Goal: Information Seeking & Learning: Learn about a topic

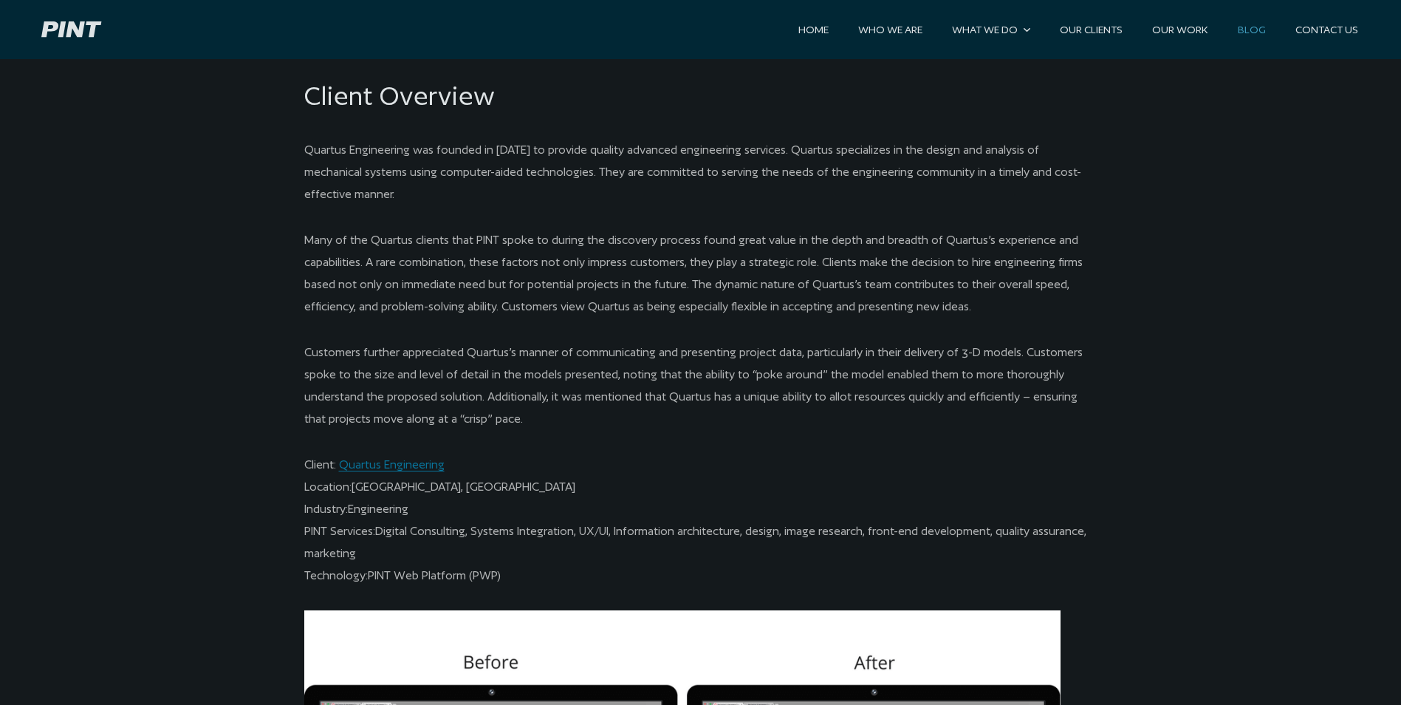
scroll to position [1330, 0]
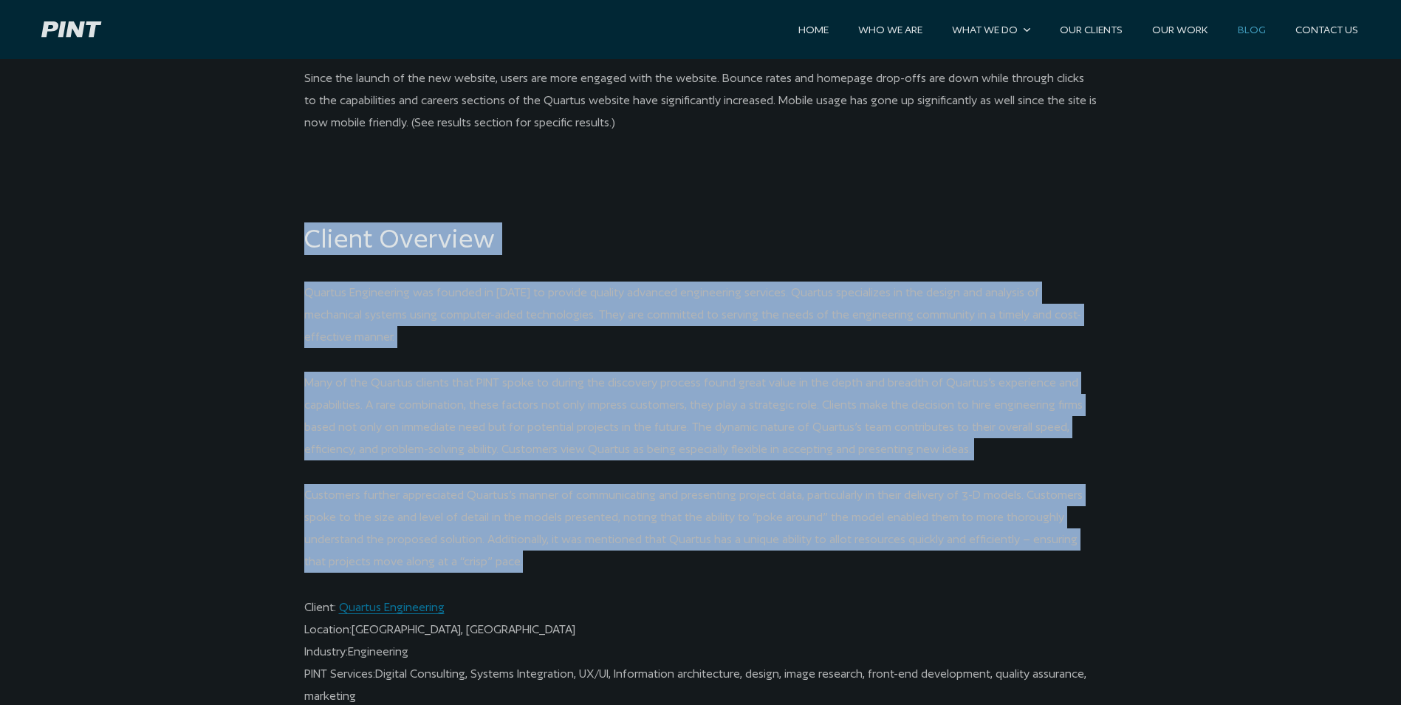
drag, startPoint x: 336, startPoint y: 256, endPoint x: 677, endPoint y: 557, distance: 455.3
copy pint-content-width "Client Overview Quartus Engineering was founded in 1997 to provide quality adva…"
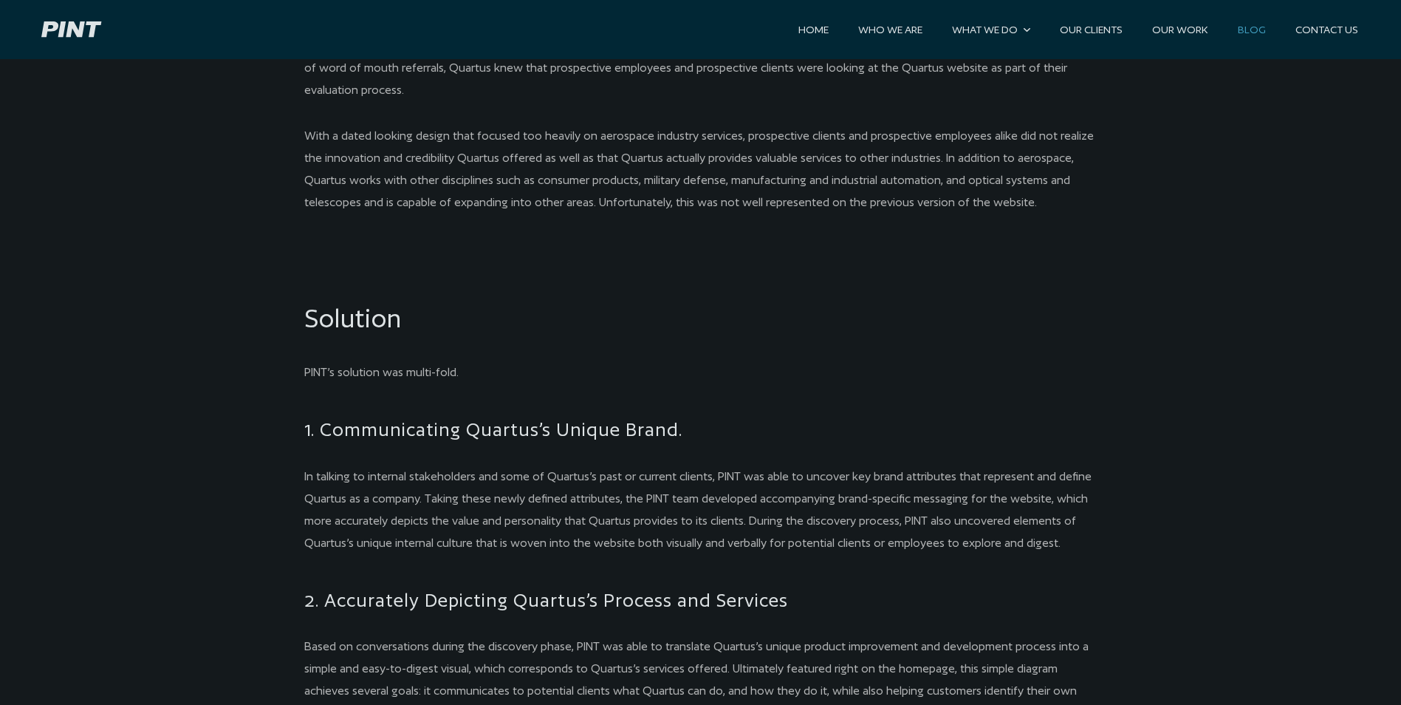
scroll to position [2659, 0]
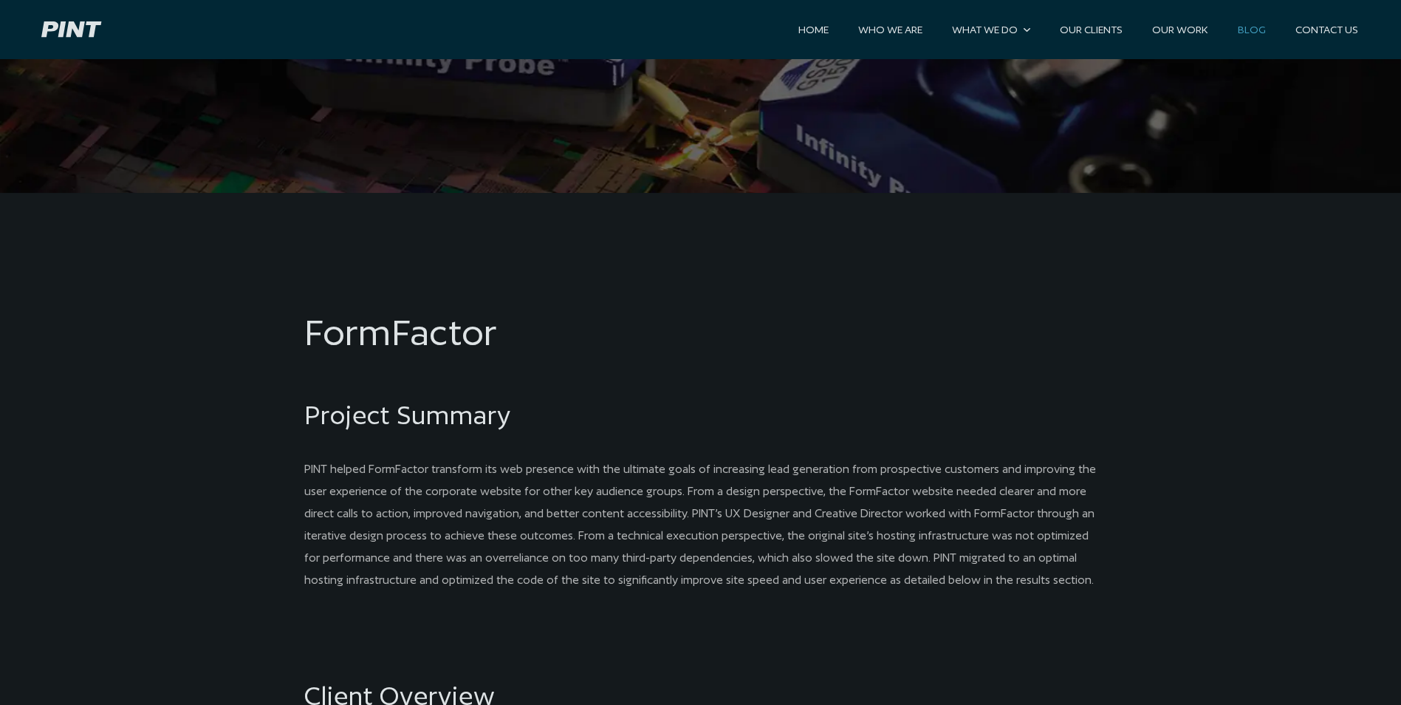
scroll to position [812, 0]
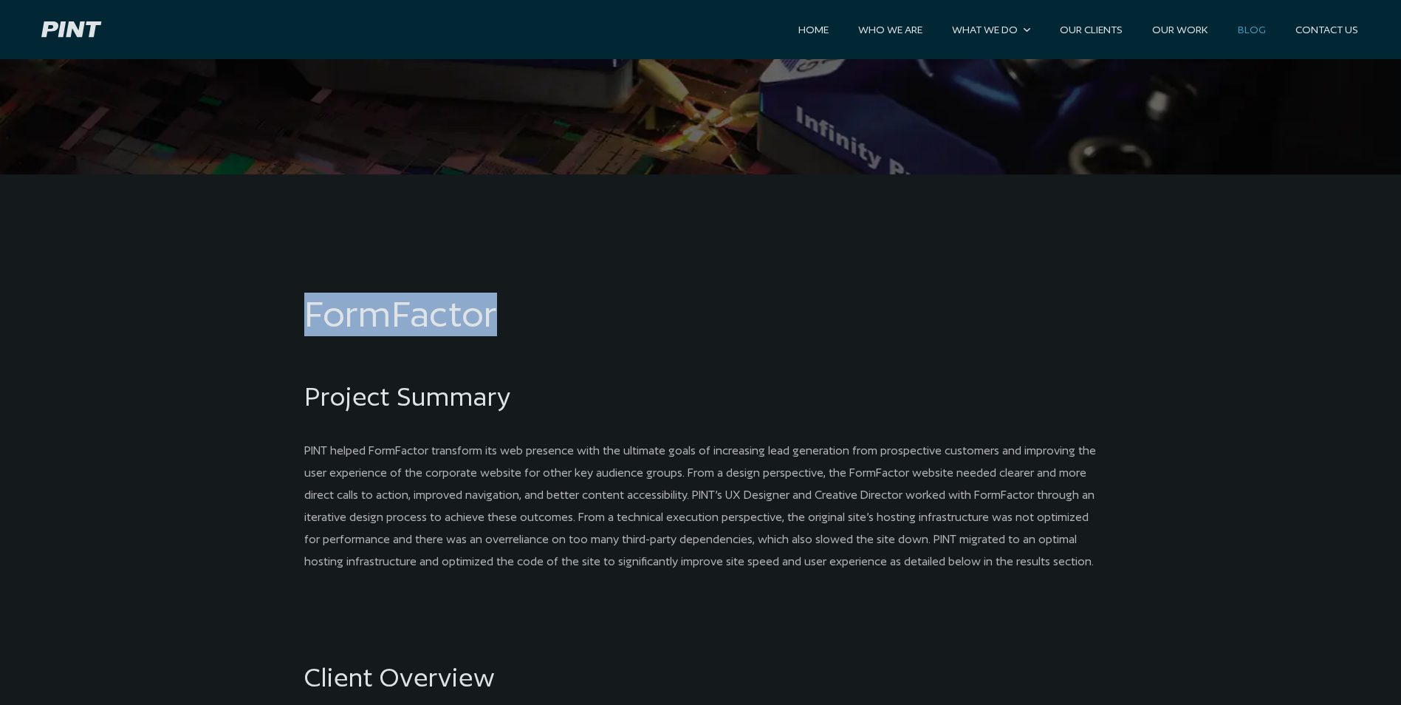
drag, startPoint x: 315, startPoint y: 307, endPoint x: 527, endPoint y: 311, distance: 211.3
copy h1 "FormFactor"
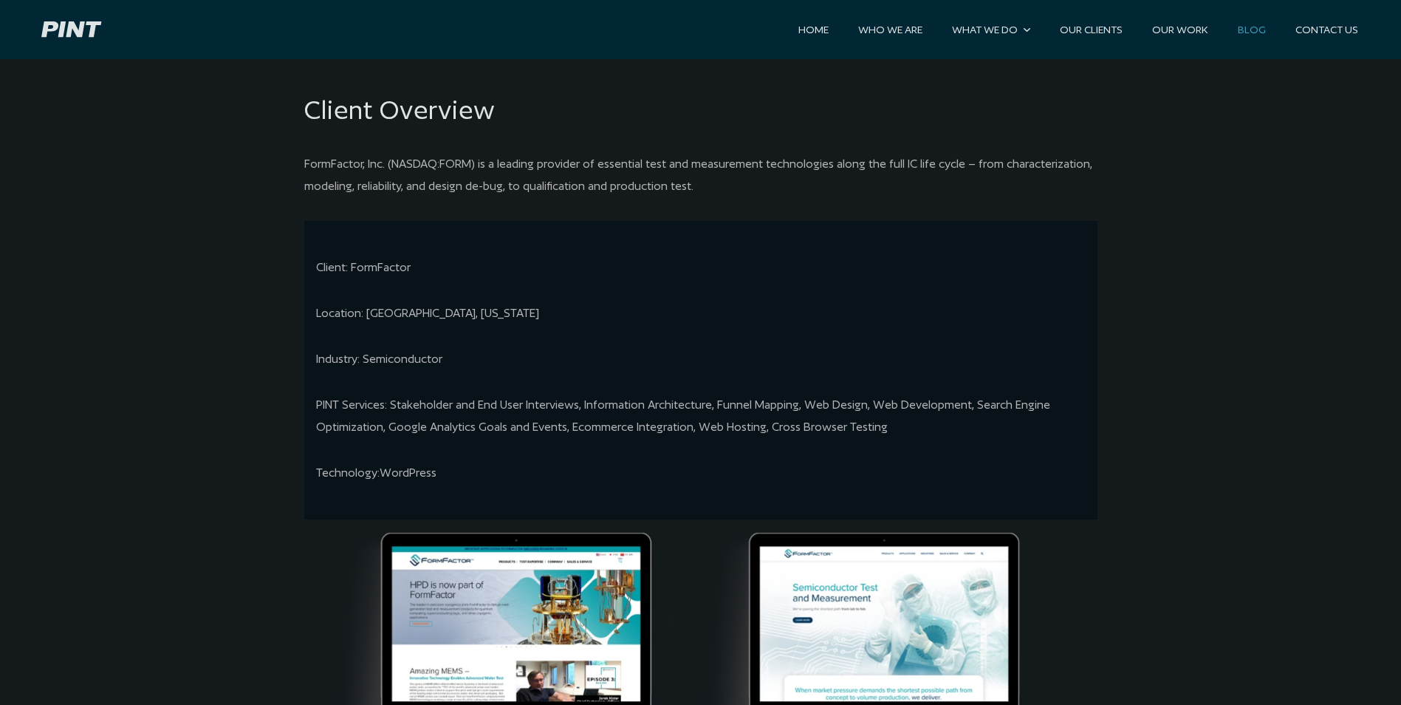
scroll to position [1403, 0]
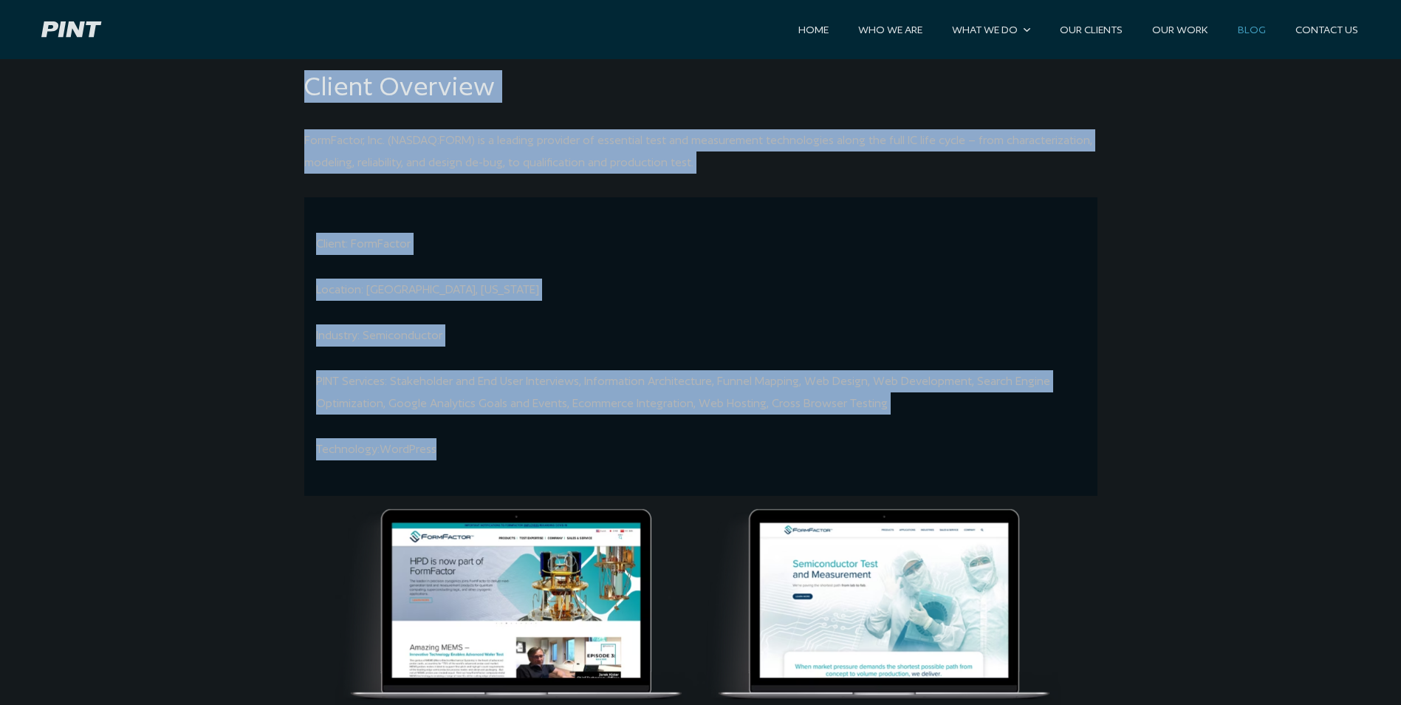
drag, startPoint x: 290, startPoint y: 168, endPoint x: 510, endPoint y: 446, distance: 354.4
copy pint-content-width "Project Summary PINT helped FormFactor transform its web presence with the ulti…"
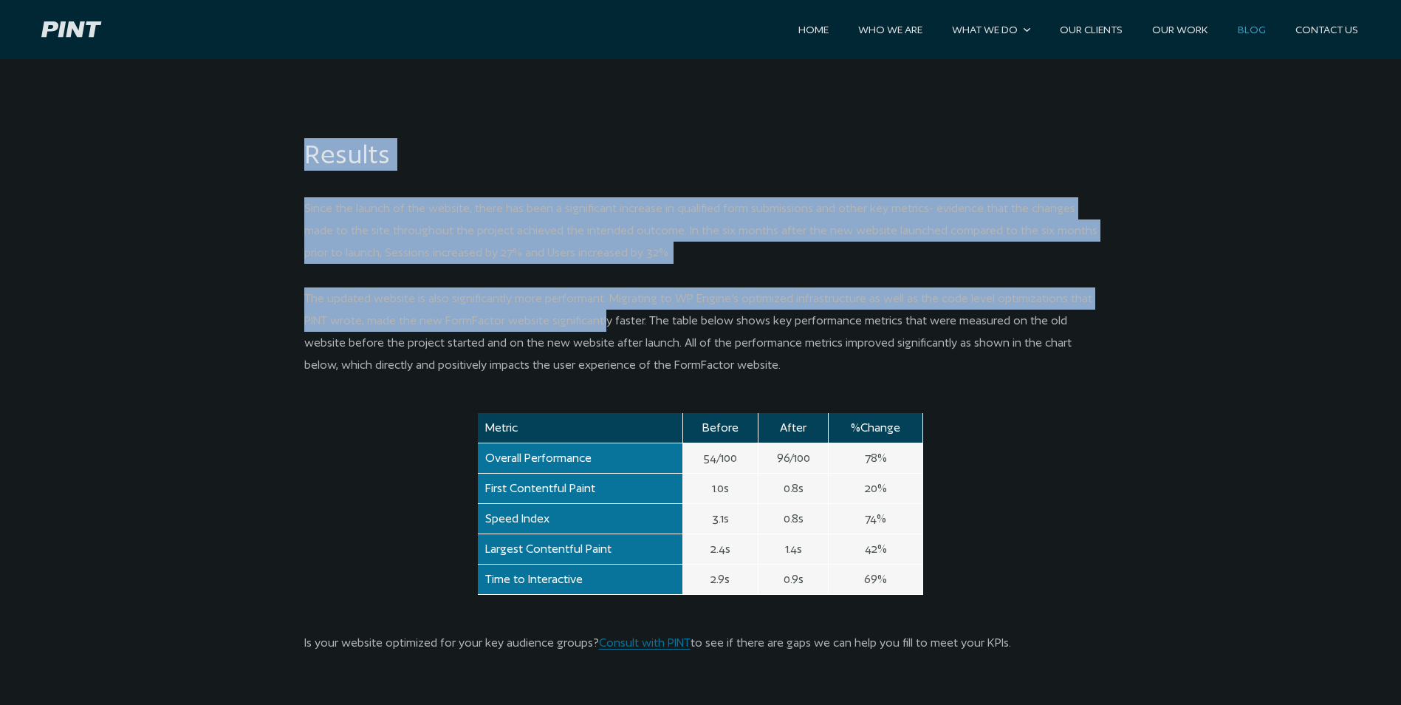
scroll to position [2881, 0]
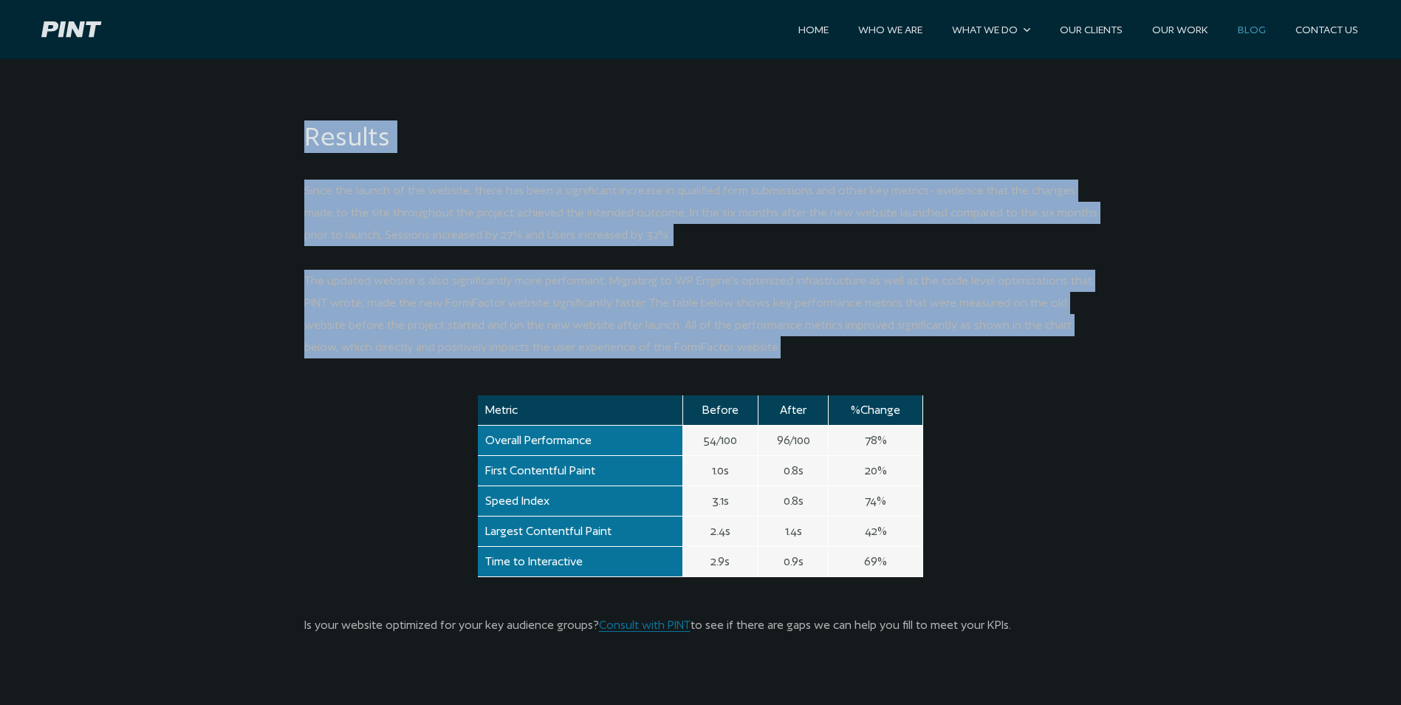
drag, startPoint x: 422, startPoint y: 165, endPoint x: 745, endPoint y: 338, distance: 366.4
copy pint-content-width "Challenge FormFactor reached out to PINT seeking to transform the look and feel…"
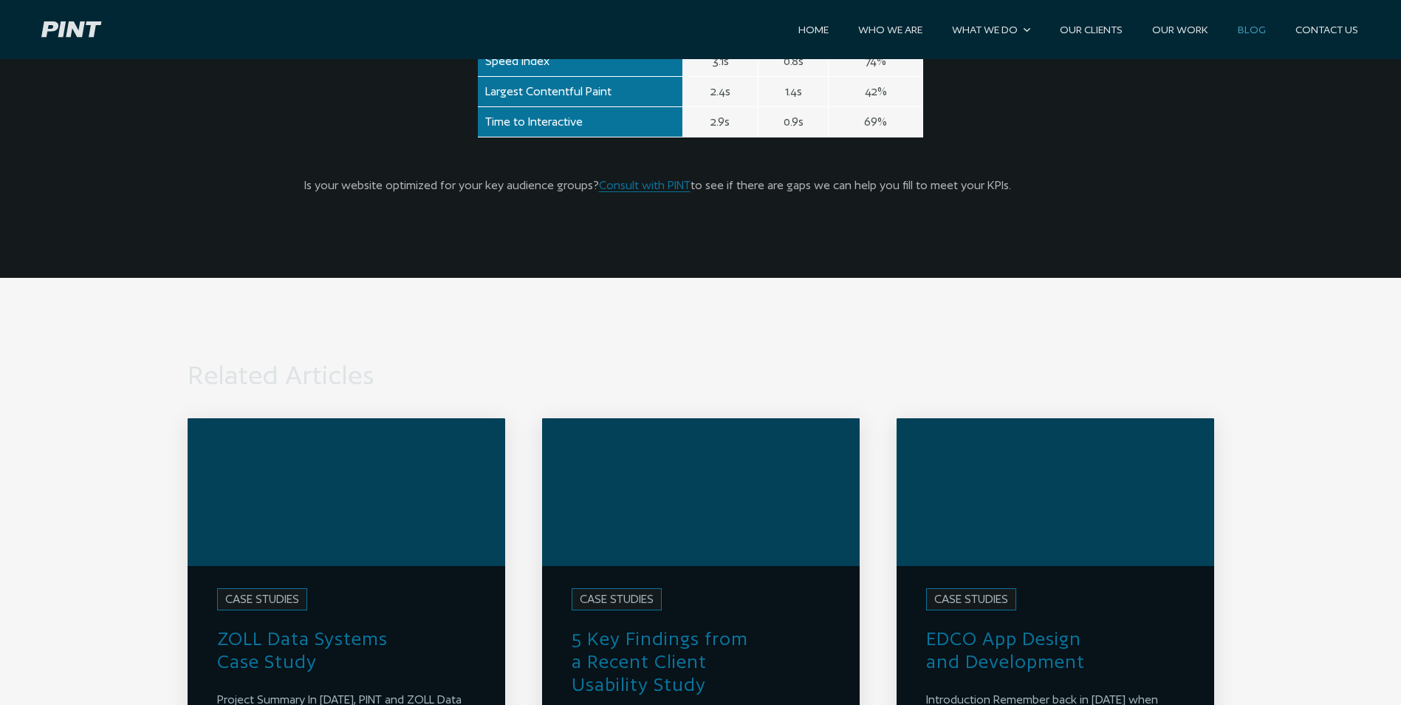
scroll to position [3324, 0]
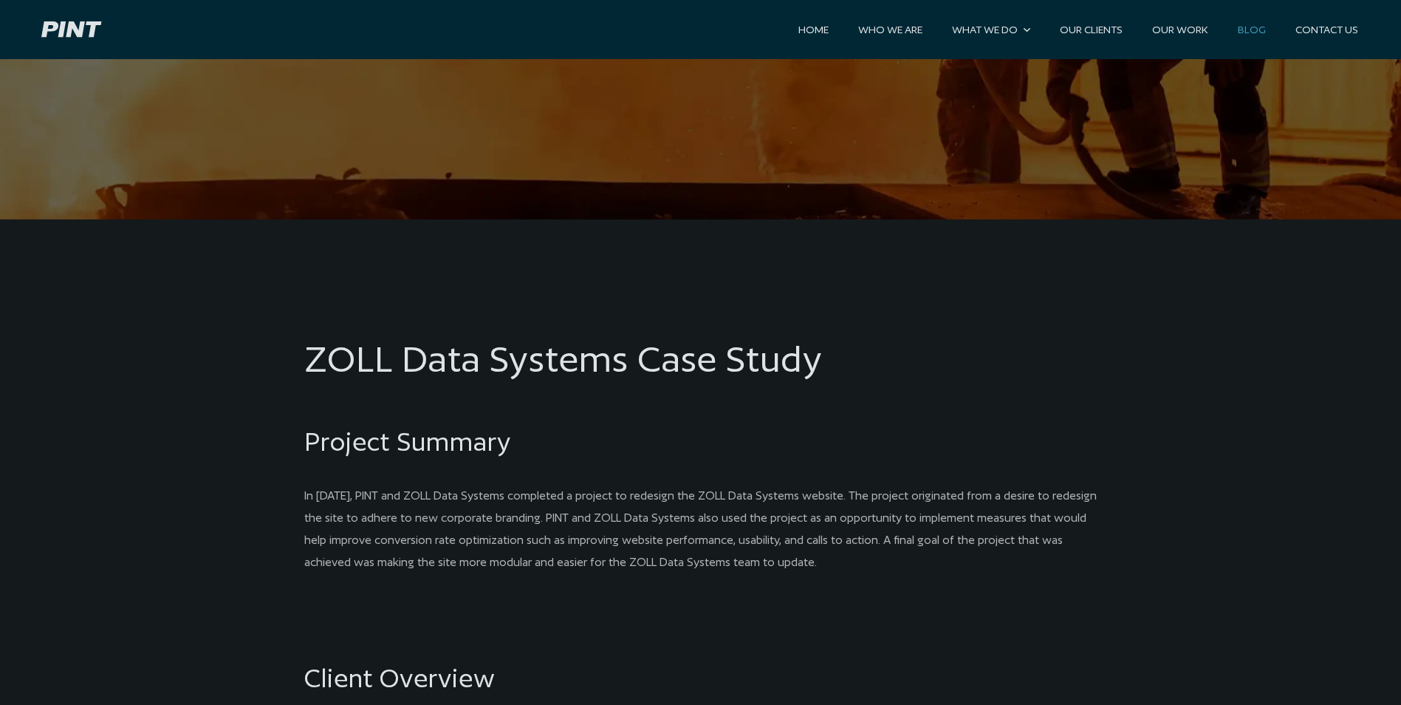
scroll to position [665, 0]
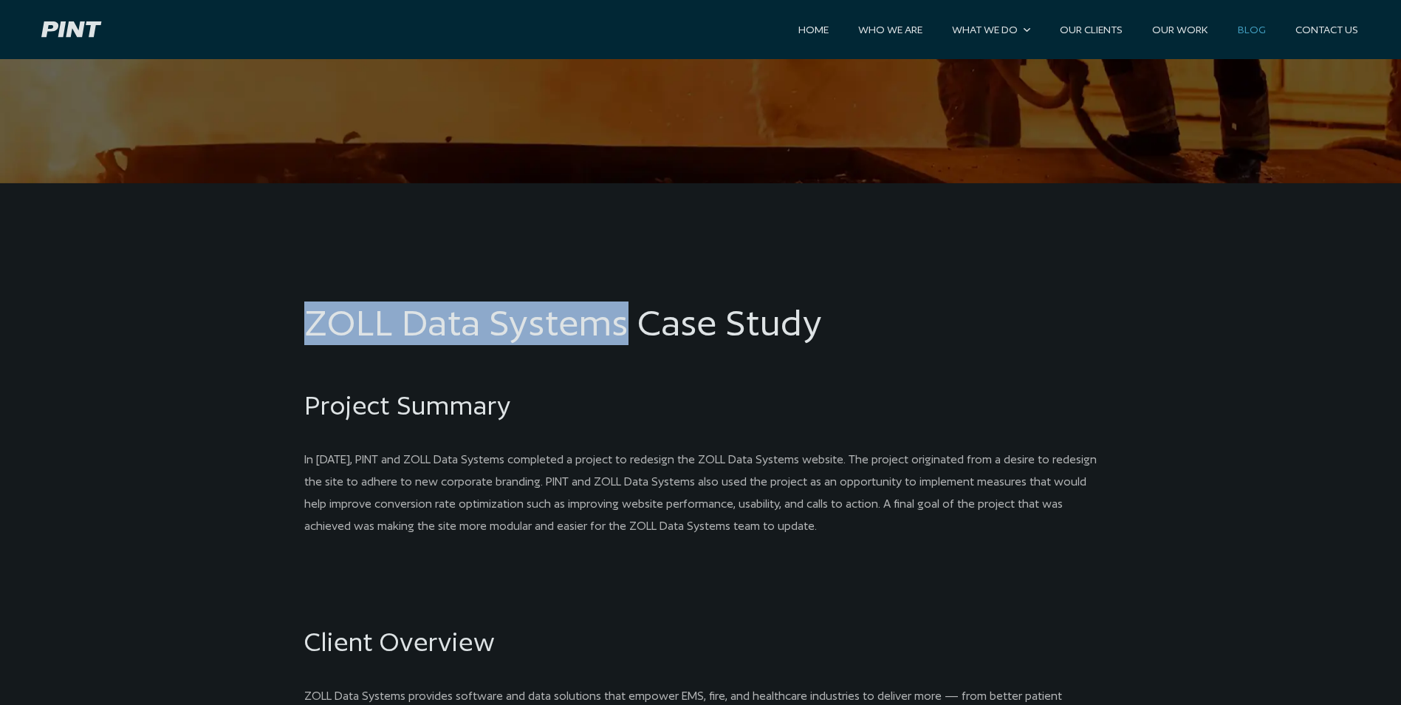
drag, startPoint x: 301, startPoint y: 304, endPoint x: 629, endPoint y: 332, distance: 328.3
click at [629, 332] on pint-content-width "ZOLL Data Systems Case Study Project Summary In 2024, PINT and ZOLL Data System…" at bounding box center [700, 665] width 849 height 890
copy h1 "ZOLL Data Systems"
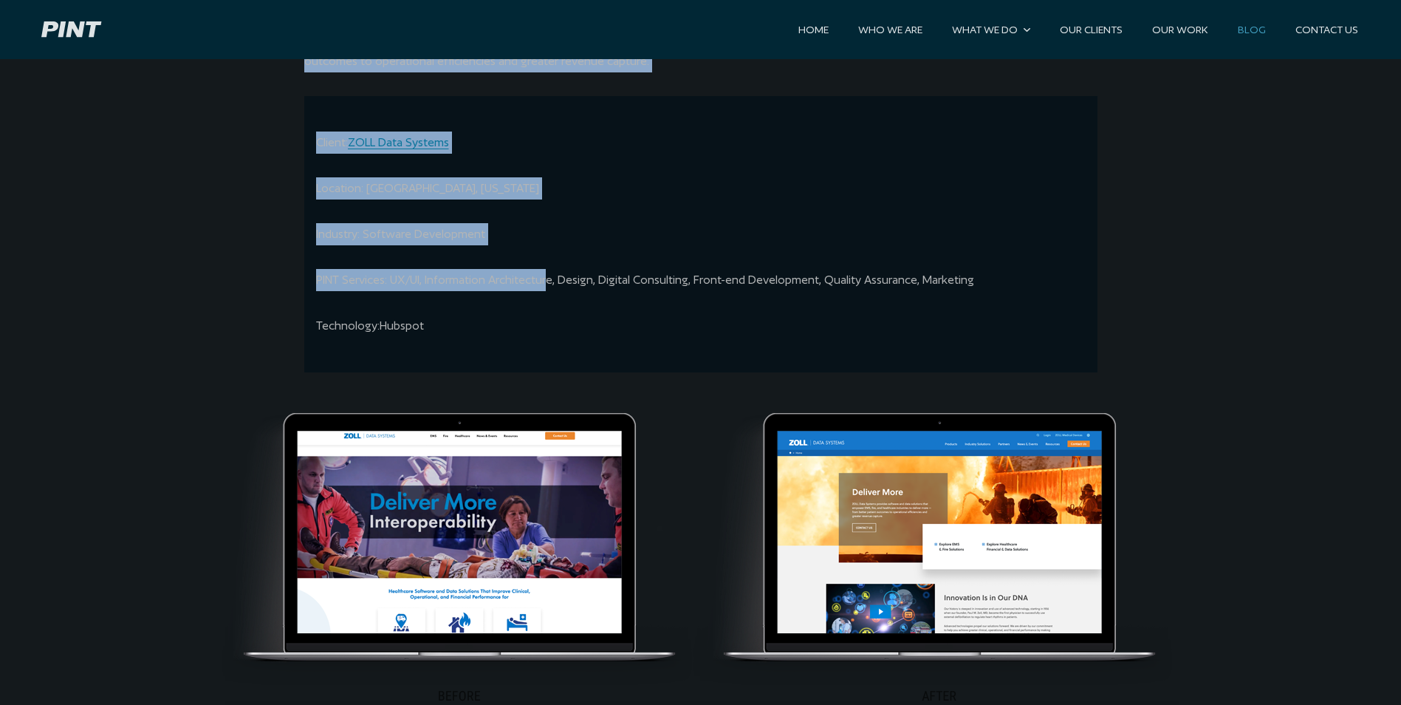
scroll to position [1330, 0]
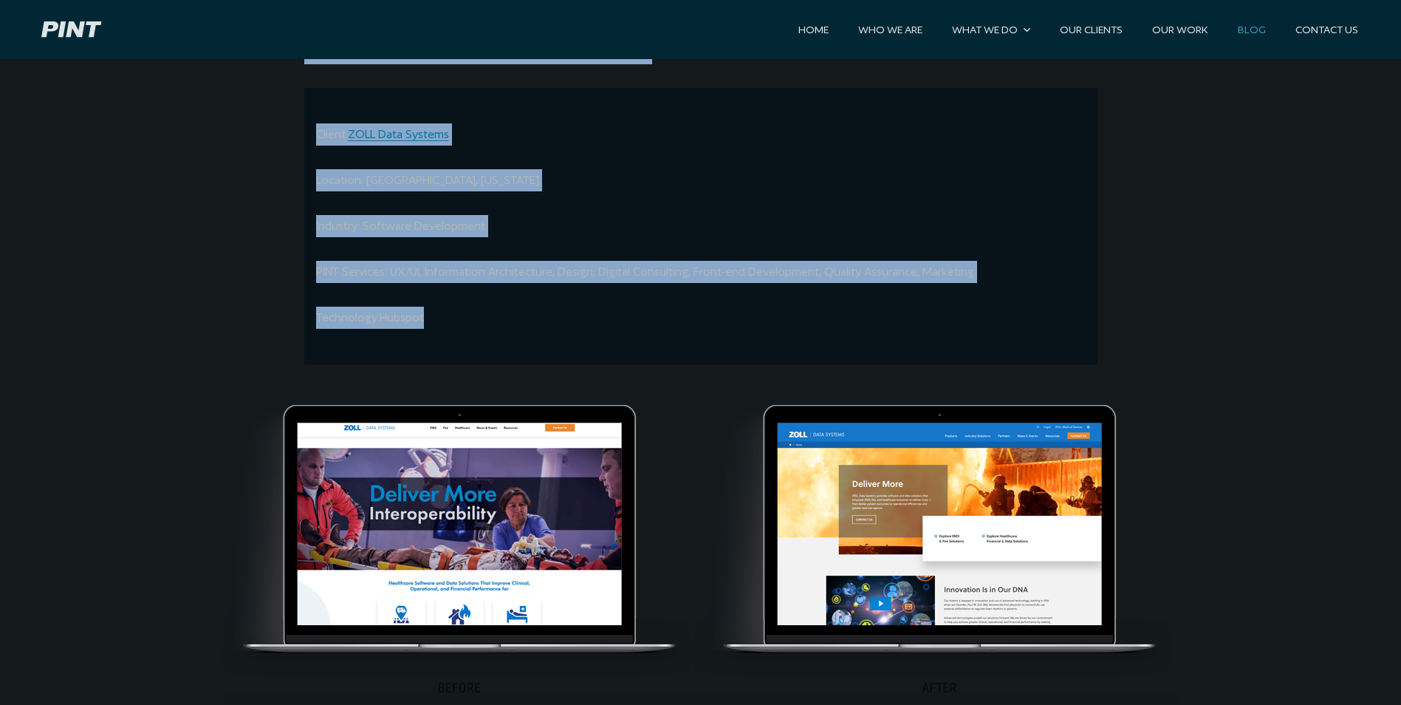
drag, startPoint x: 337, startPoint y: 182, endPoint x: 480, endPoint y: 298, distance: 184.3
click at [480, 298] on pint-content-width "ZOLL Data Systems Case Study Project Summary In 2024, PINT and ZOLL Data System…" at bounding box center [700, 0] width 849 height 890
copy pint-content-width "Project Summary In 2024, PINT and ZOLL Data Systems completed a project to rede…"
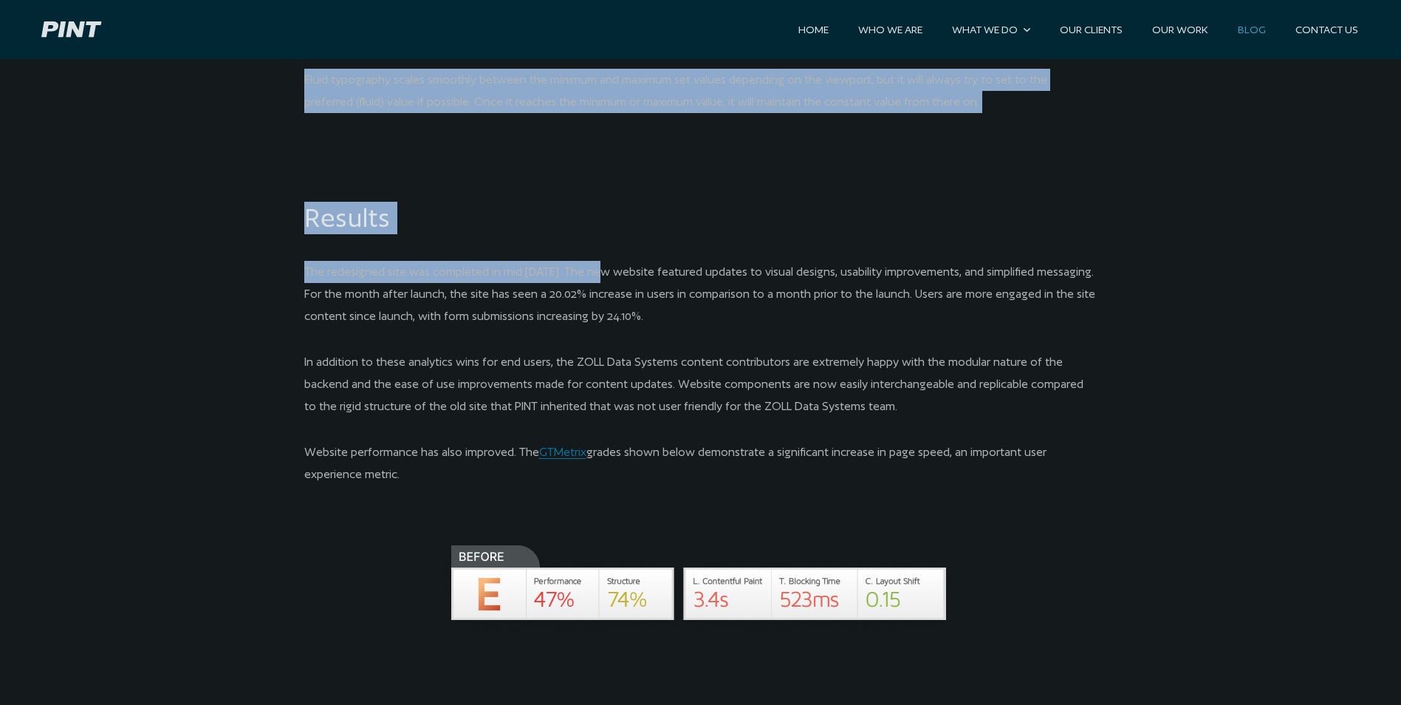
scroll to position [3176, 0]
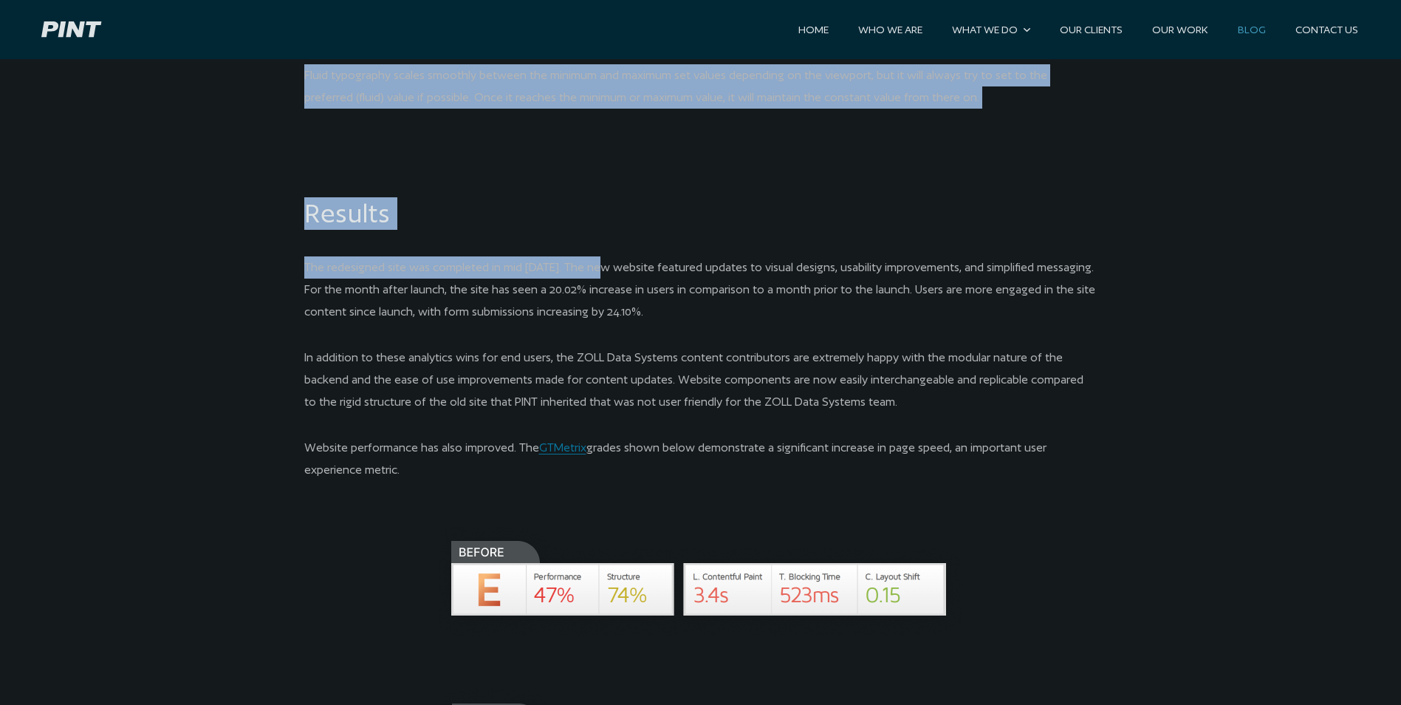
drag, startPoint x: 301, startPoint y: 156, endPoint x: 899, endPoint y: 396, distance: 644.0
copy pint-content-width "Challenge The primary challenges of this project were: Implementing a newly des…"
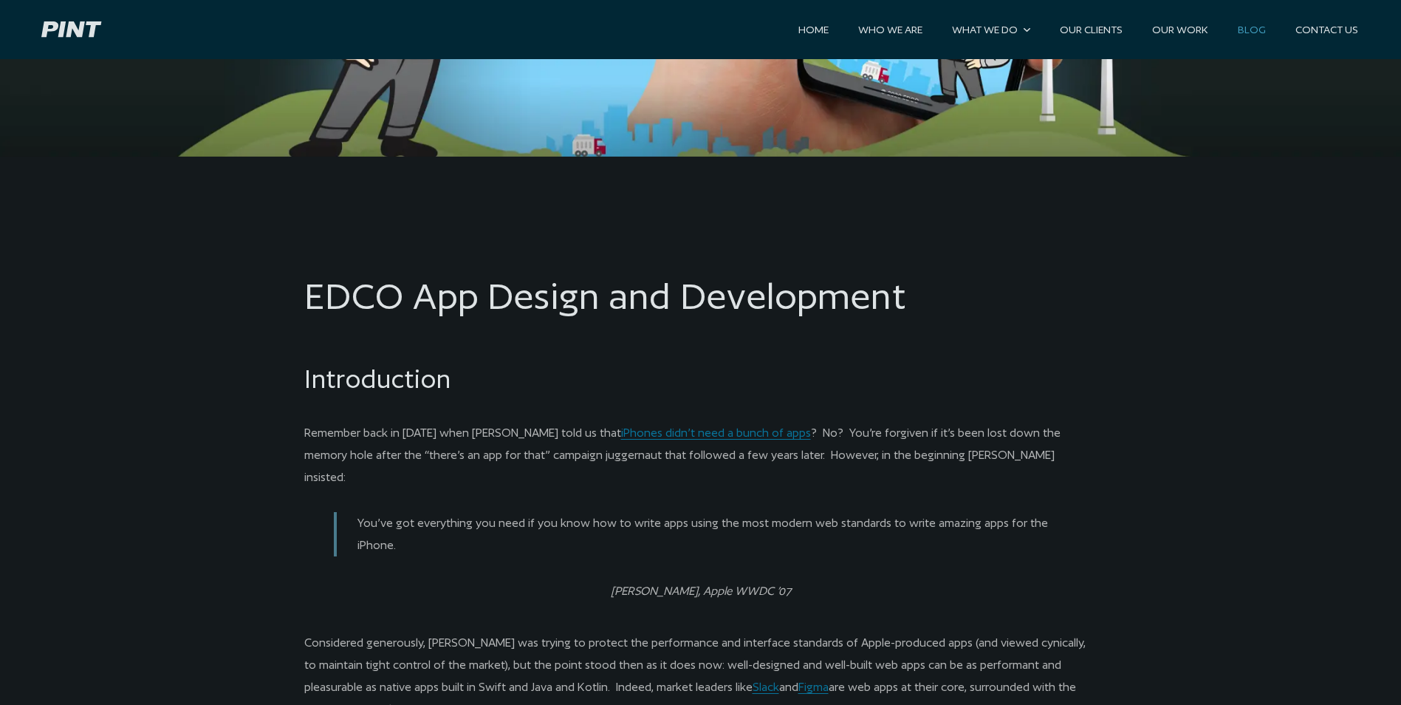
scroll to position [739, 0]
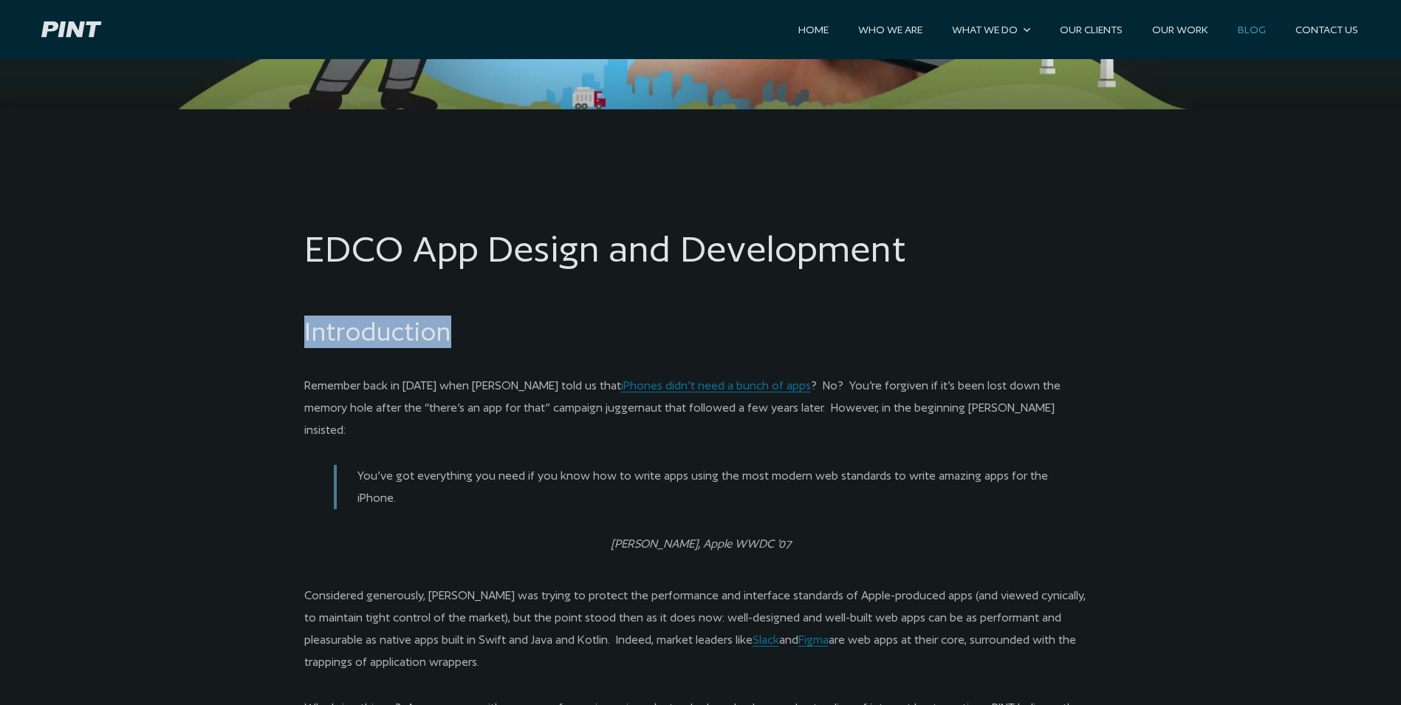
drag, startPoint x: 303, startPoint y: 326, endPoint x: 640, endPoint y: 310, distance: 337.2
click at [392, 401] on p "Remember back in 2007 when Steve Jobs told us that iPhones didn’t need a bunch …" at bounding box center [700, 407] width 793 height 66
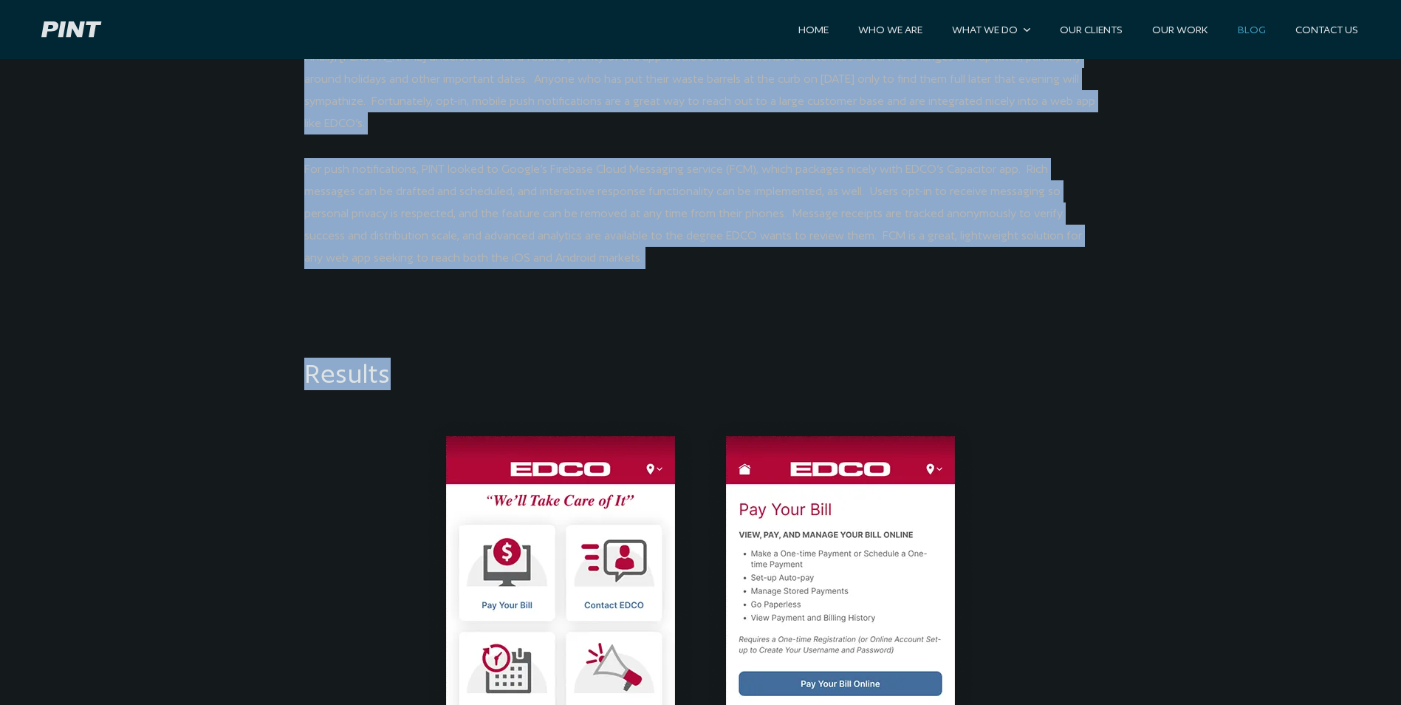
scroll to position [3915, 0]
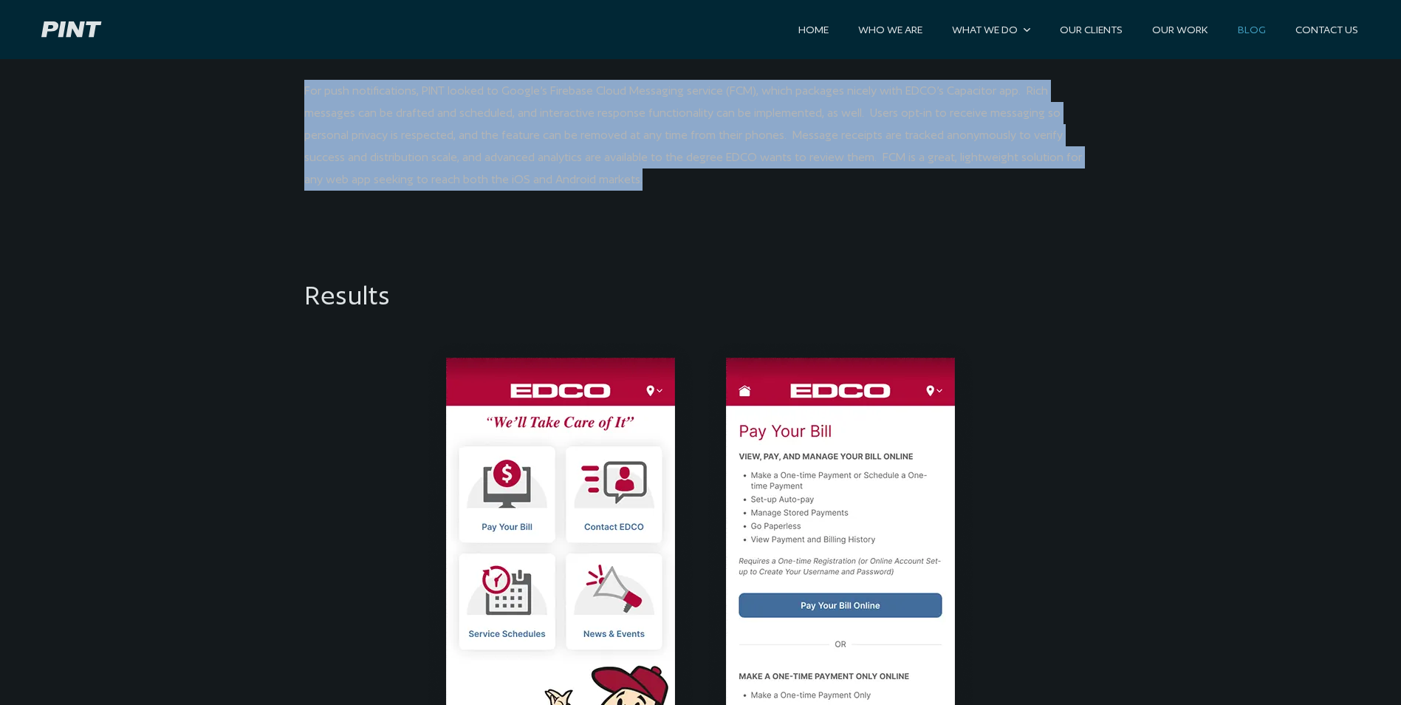
drag, startPoint x: 398, startPoint y: 344, endPoint x: 520, endPoint y: 93, distance: 279.1
copy pint-content-width "Introduction Remember back in 2007 when Steve Jobs told us that iPhones didn’t …"
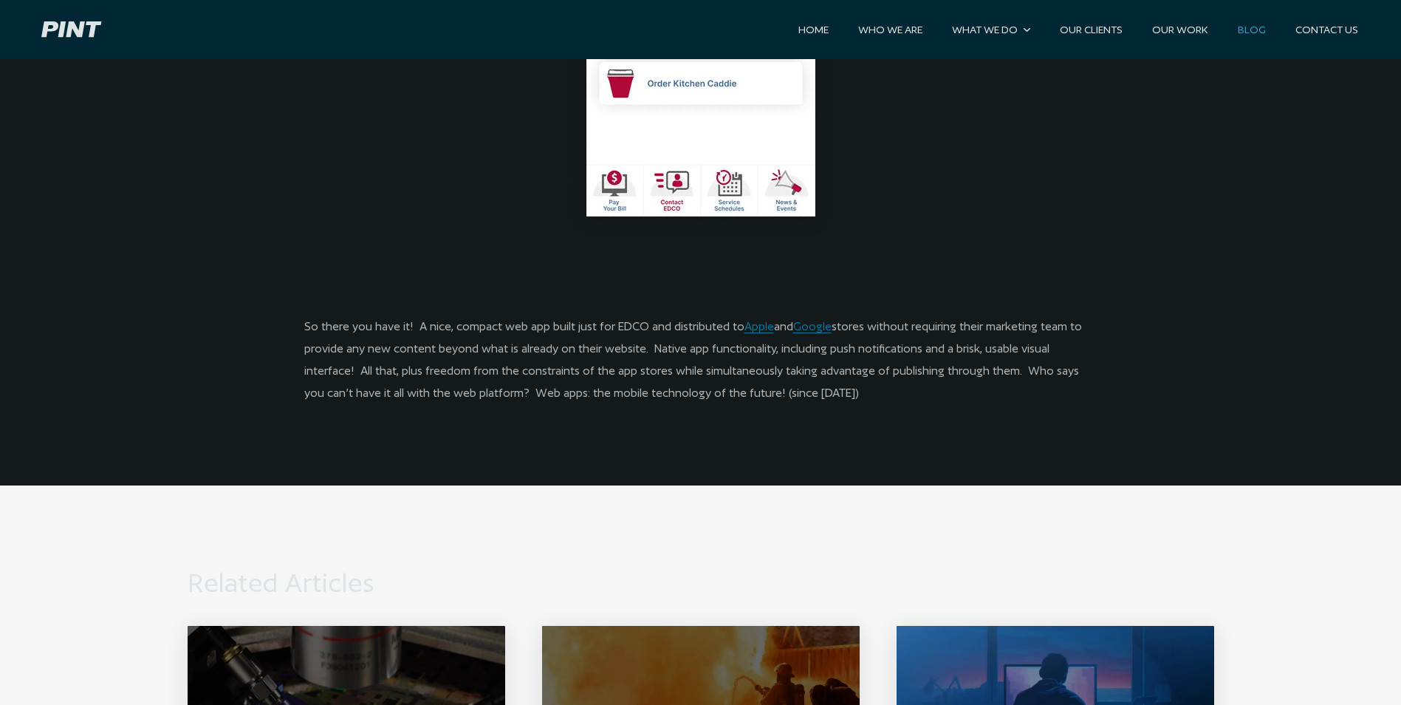
scroll to position [5170, 0]
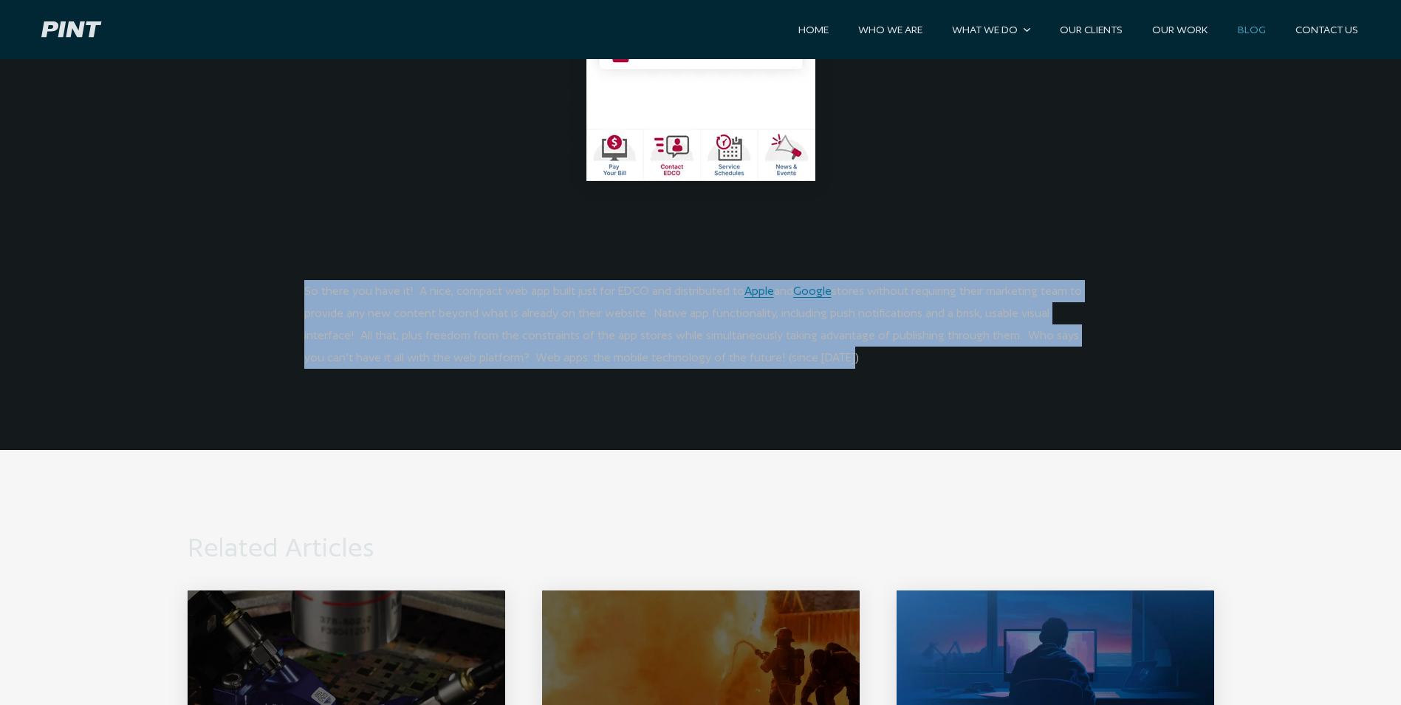
drag, startPoint x: 491, startPoint y: 209, endPoint x: 890, endPoint y: 261, distance: 402.2
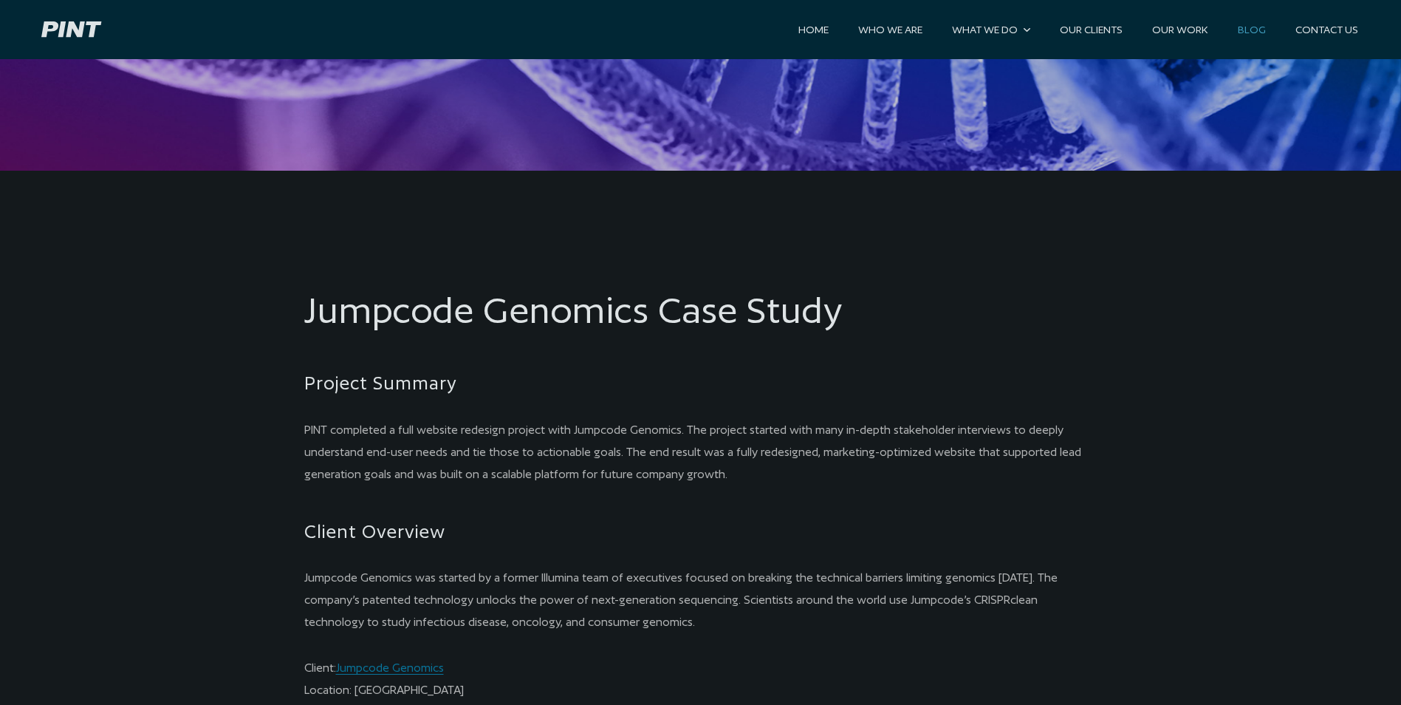
scroll to position [739, 0]
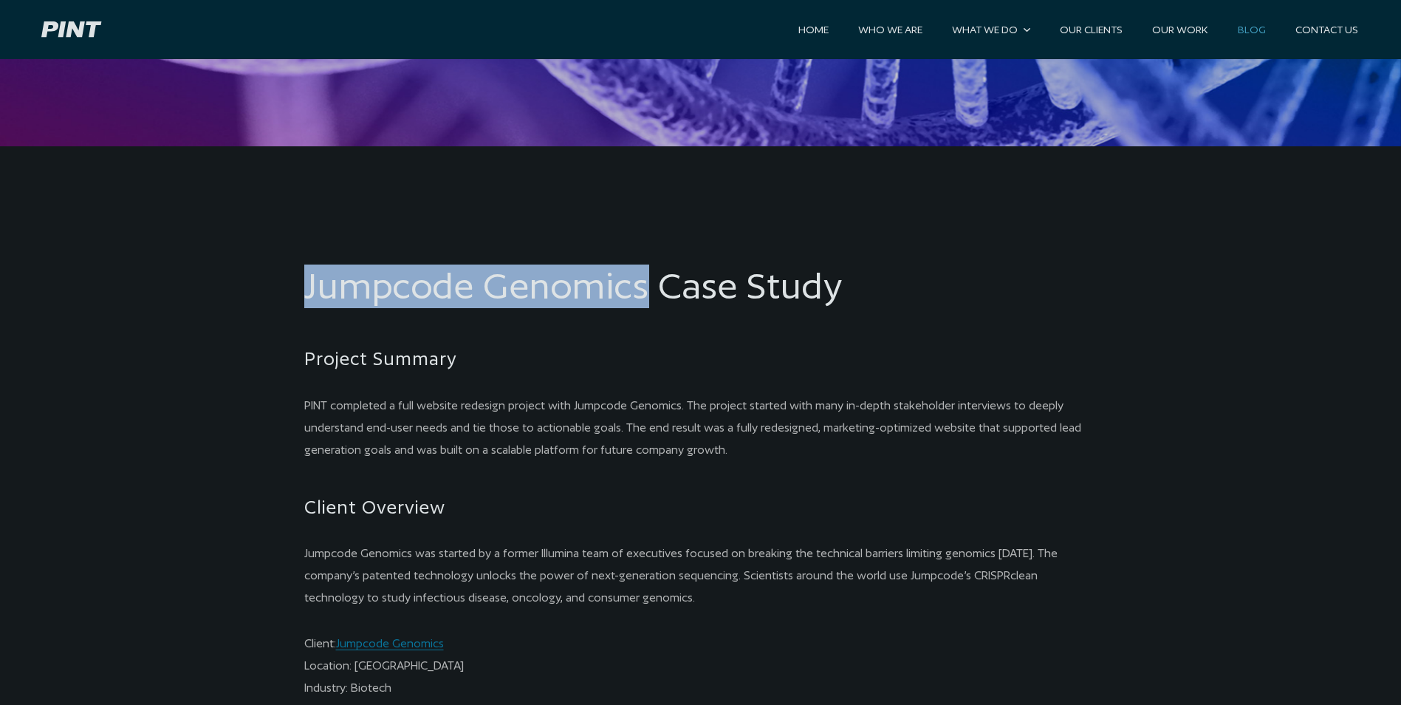
drag, startPoint x: 296, startPoint y: 276, endPoint x: 648, endPoint y: 293, distance: 352.0
copy h1 "Jumpcode Genomics"
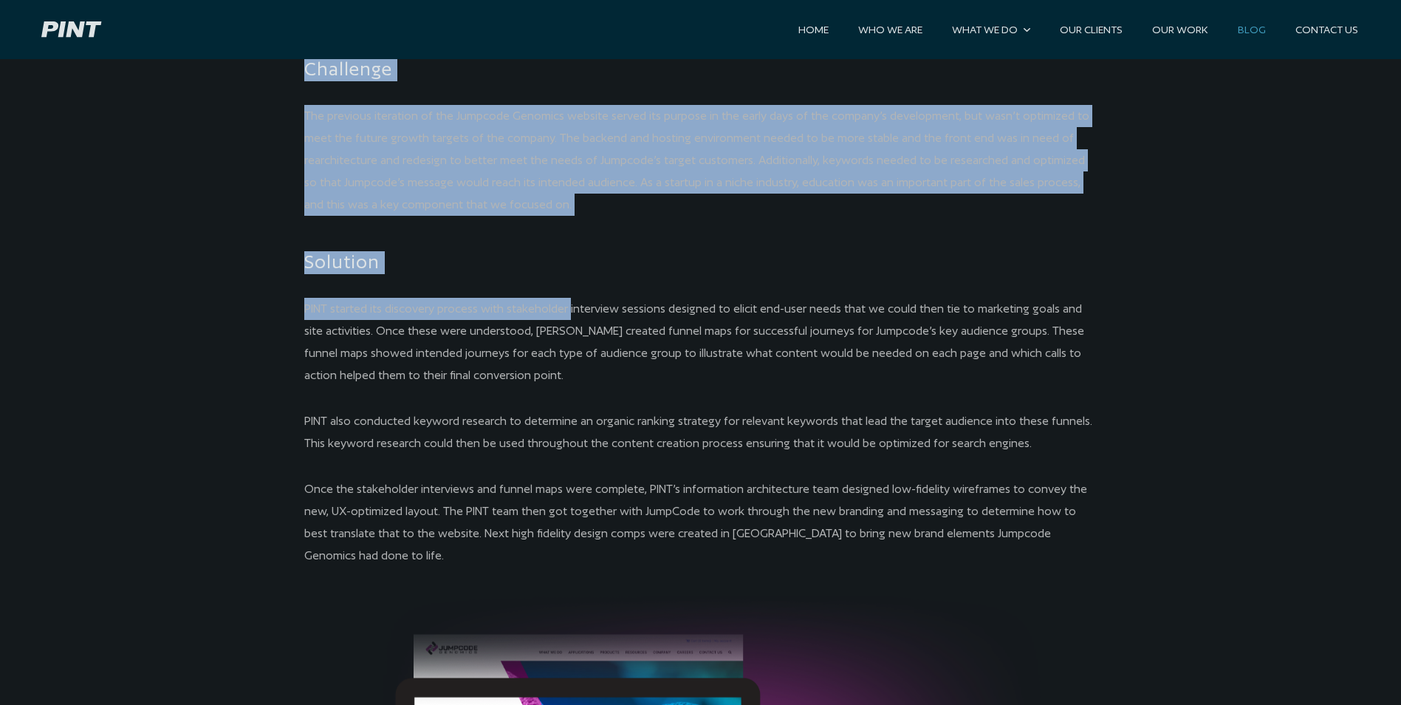
scroll to position [1699, 0]
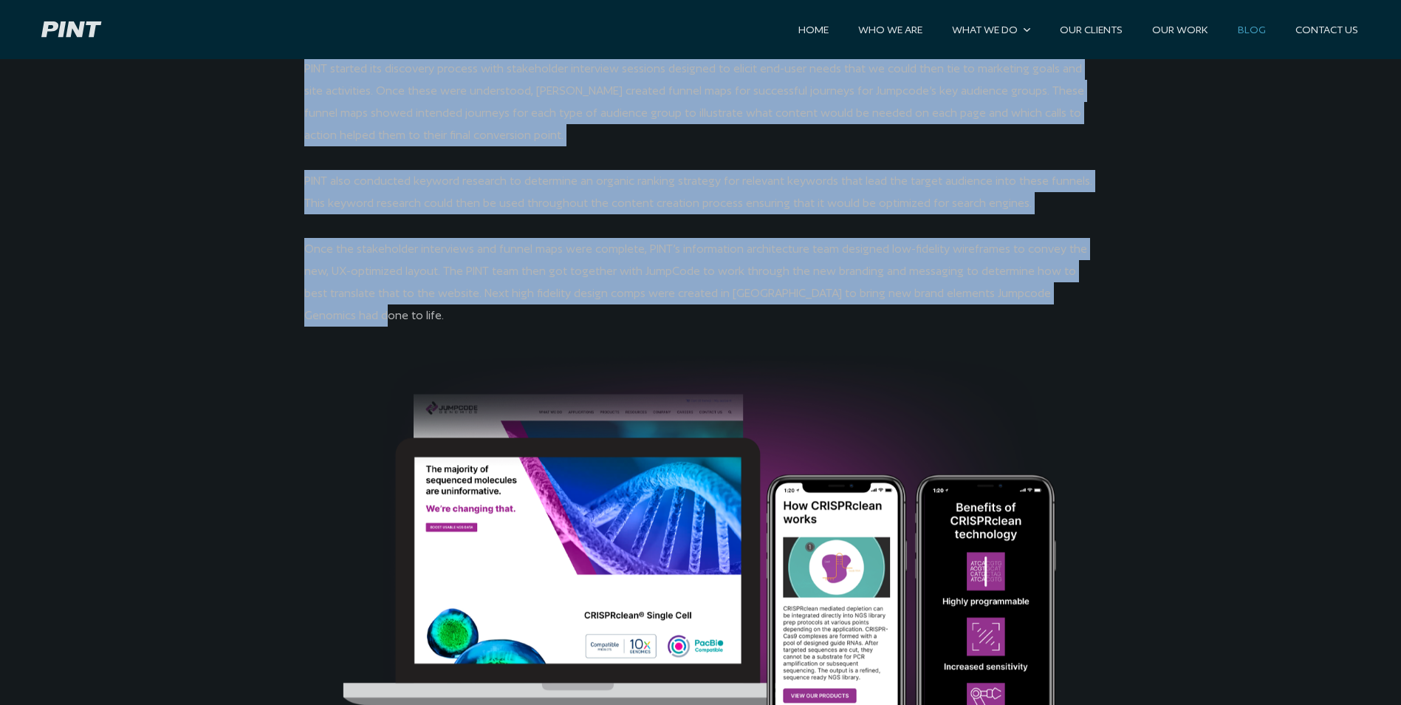
drag, startPoint x: 309, startPoint y: 214, endPoint x: 1087, endPoint y: 284, distance: 780.2
click at [1087, 284] on pint-content-width "Jumpcode Genomics Case Study Project Summary PINT completed a full website rede…" at bounding box center [700, 260] width 849 height 2075
copy pint-content-width "Project Summary PINT completed a full website redesign project with Jumpcode Ge…"
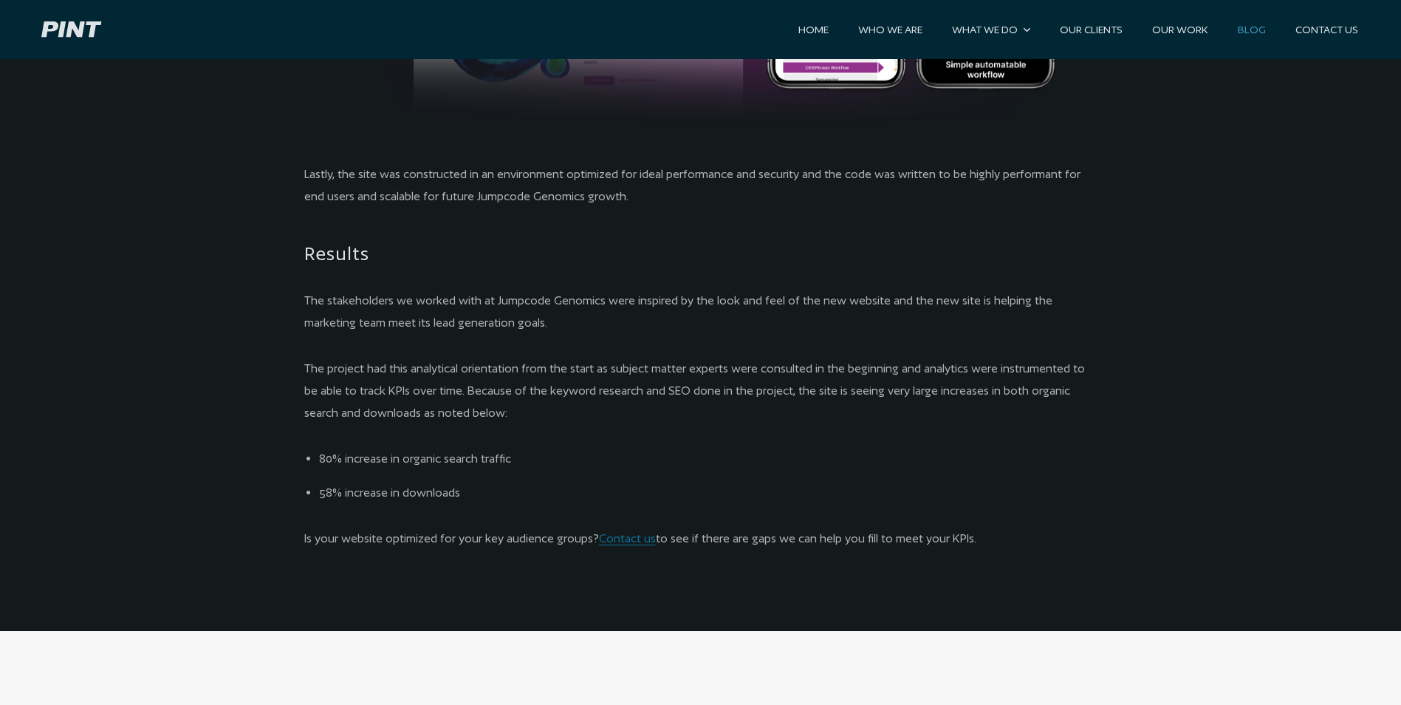
scroll to position [2364, 0]
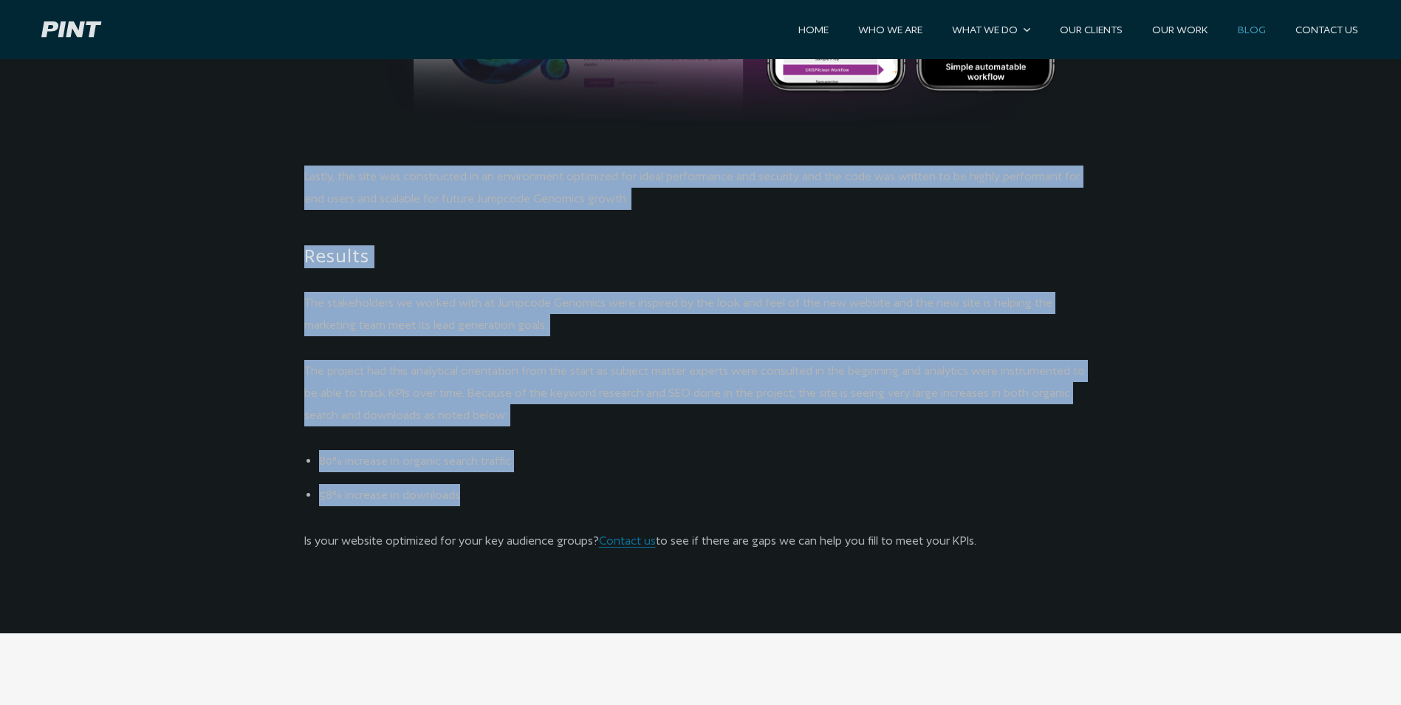
drag, startPoint x: 290, startPoint y: 154, endPoint x: 526, endPoint y: 465, distance: 390.6
copy pint-content-width "Lastly, the site was constructed in an environment optimized for ideal performa…"
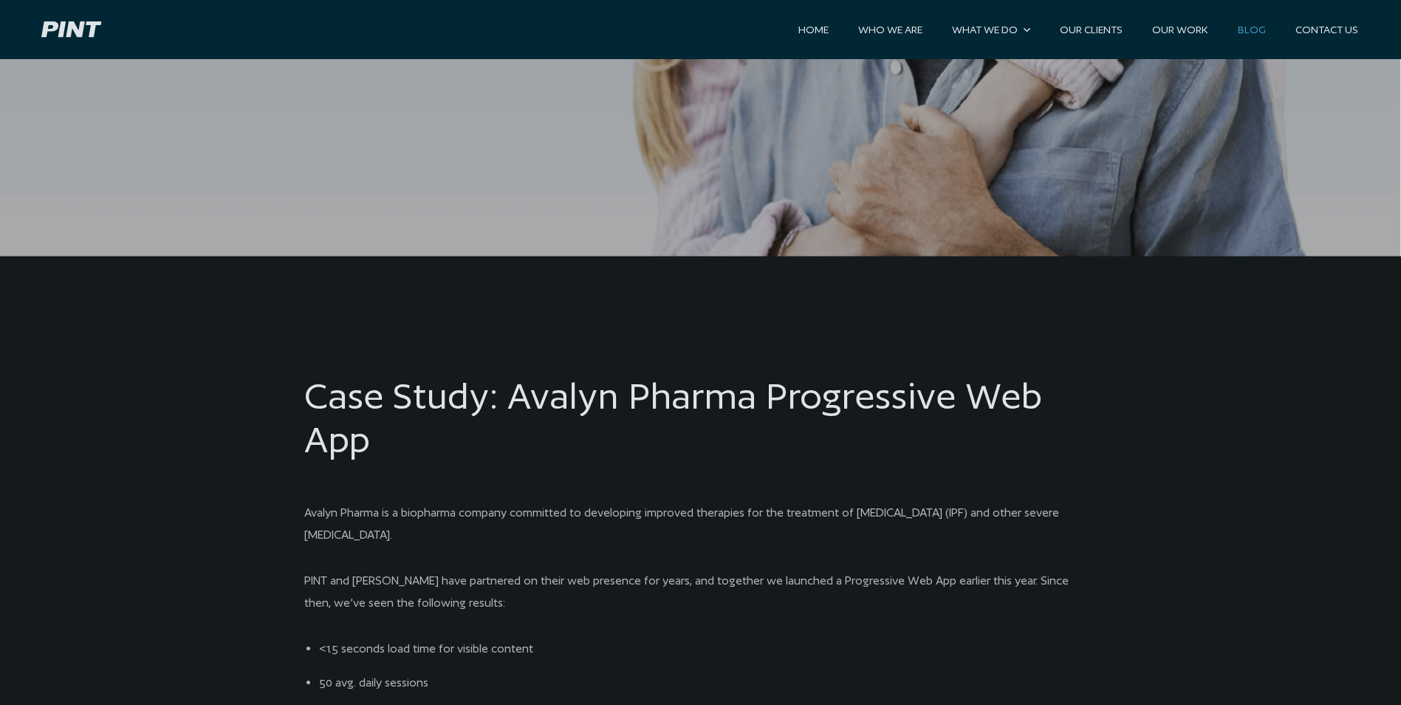
scroll to position [812, 0]
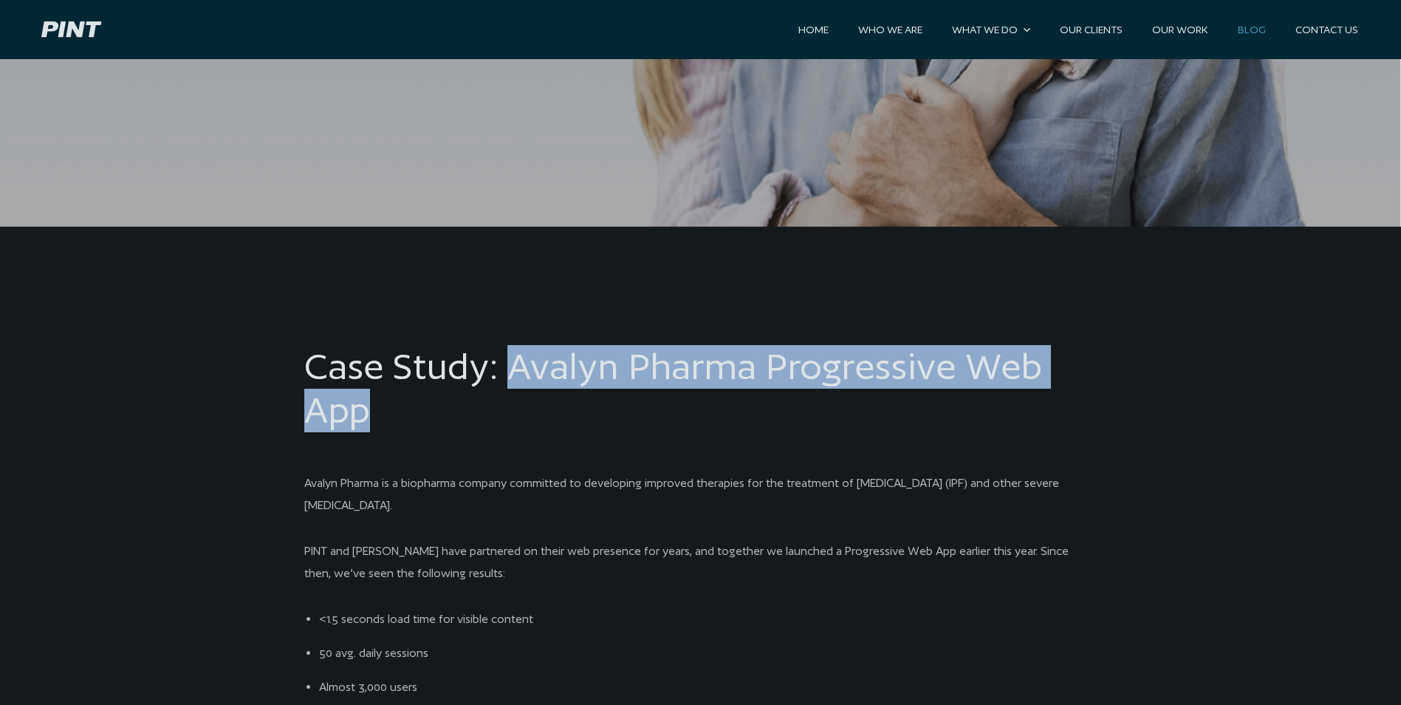
drag, startPoint x: 510, startPoint y: 361, endPoint x: 552, endPoint y: 401, distance: 58.0
click at [552, 401] on h1 "Case Study: Avalyn Pharma Progressive Web App" at bounding box center [700, 388] width 793 height 87
copy h1 "Avalyn Pharma Progressive Web App"
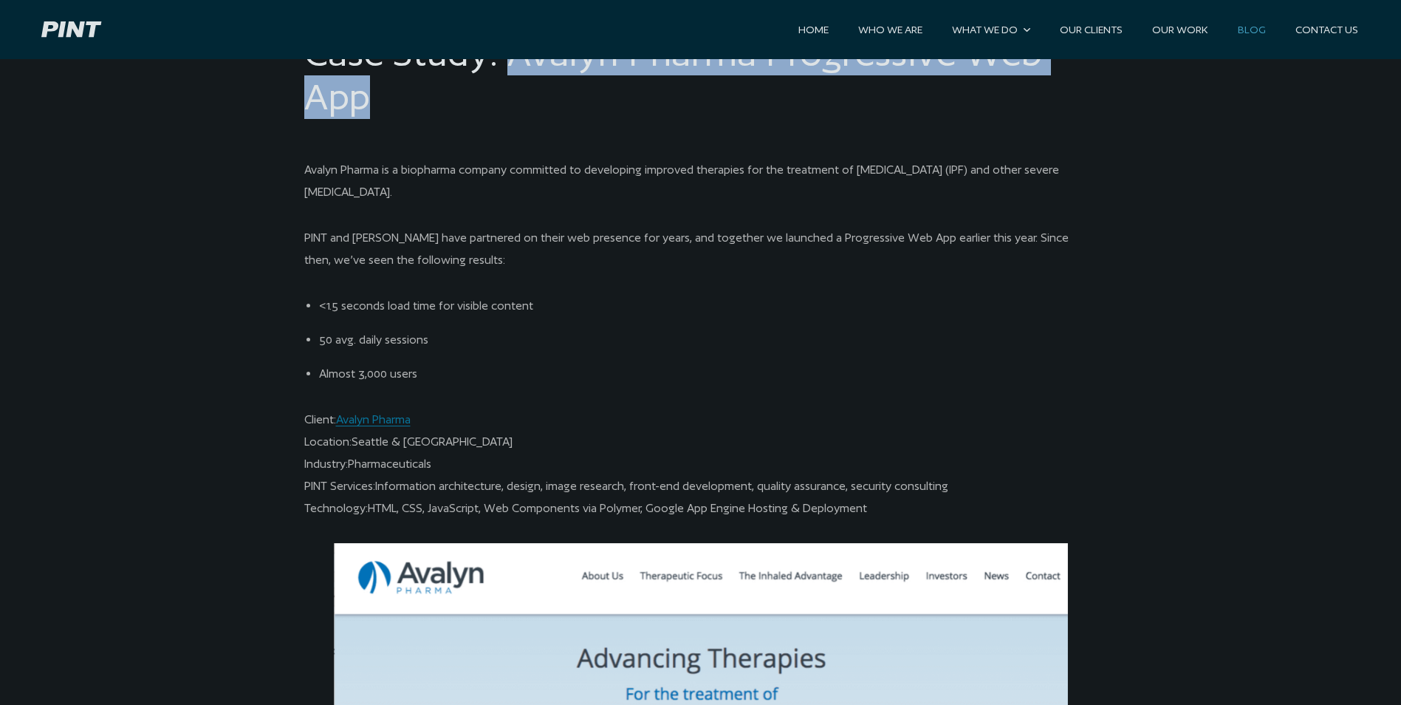
scroll to position [1108, 0]
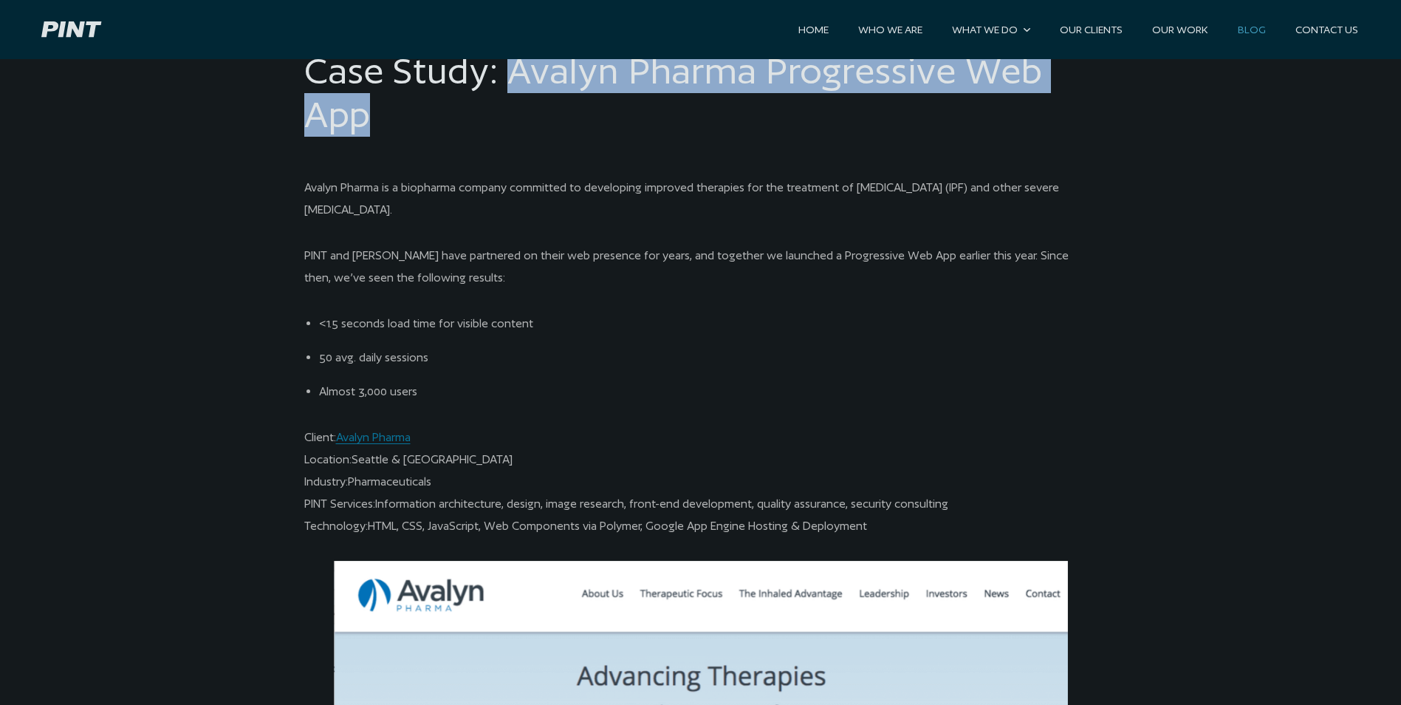
drag, startPoint x: 341, startPoint y: 210, endPoint x: 919, endPoint y: 532, distance: 662.0
copy pint-content-width "Avalyn Pharma is a biopharma company committed to developing improved therapies…"
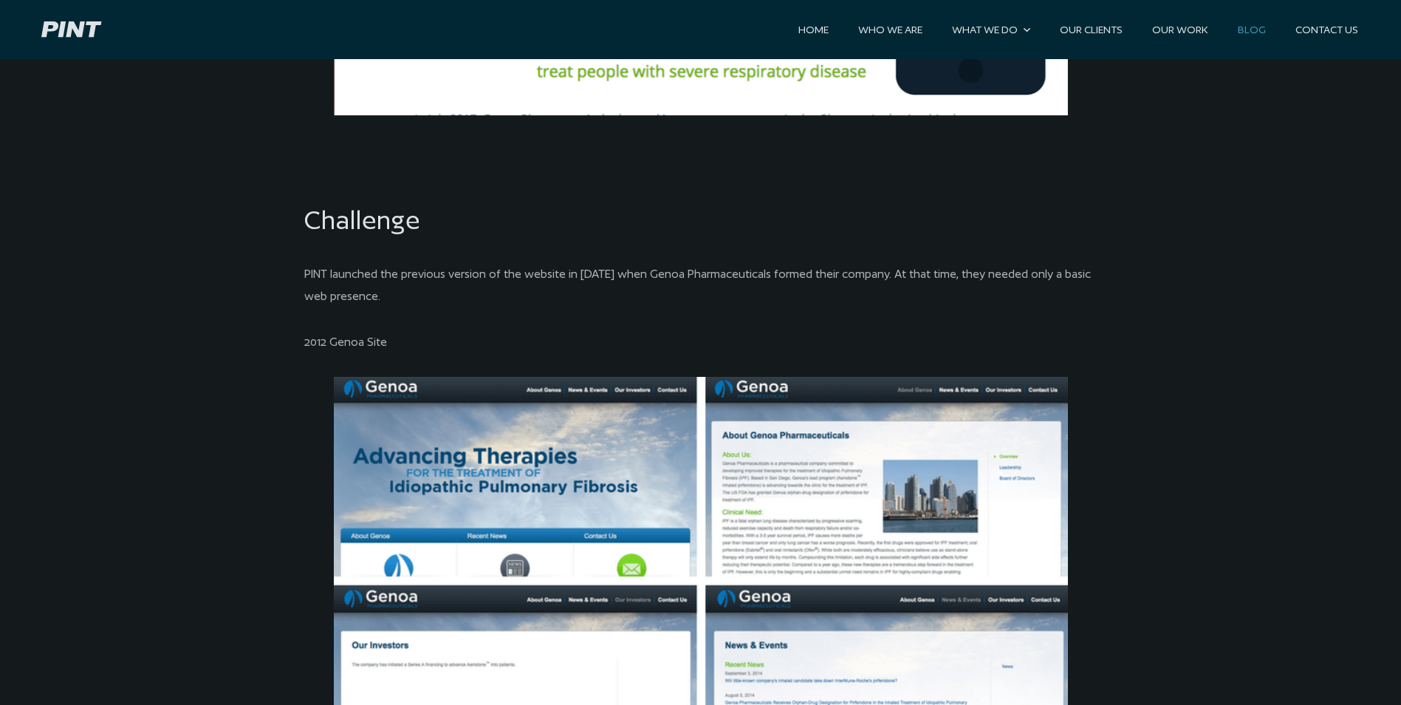
scroll to position [2290, 0]
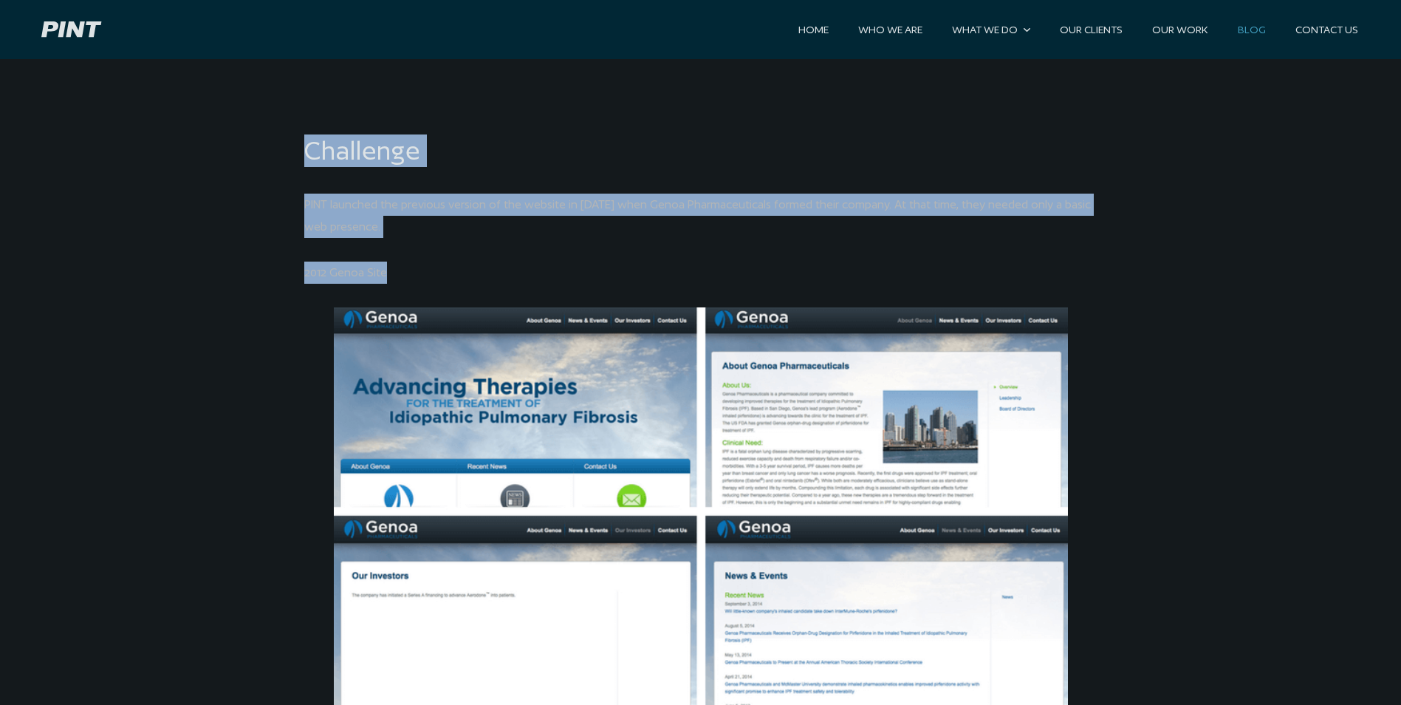
drag, startPoint x: 323, startPoint y: 168, endPoint x: 453, endPoint y: 261, distance: 159.9
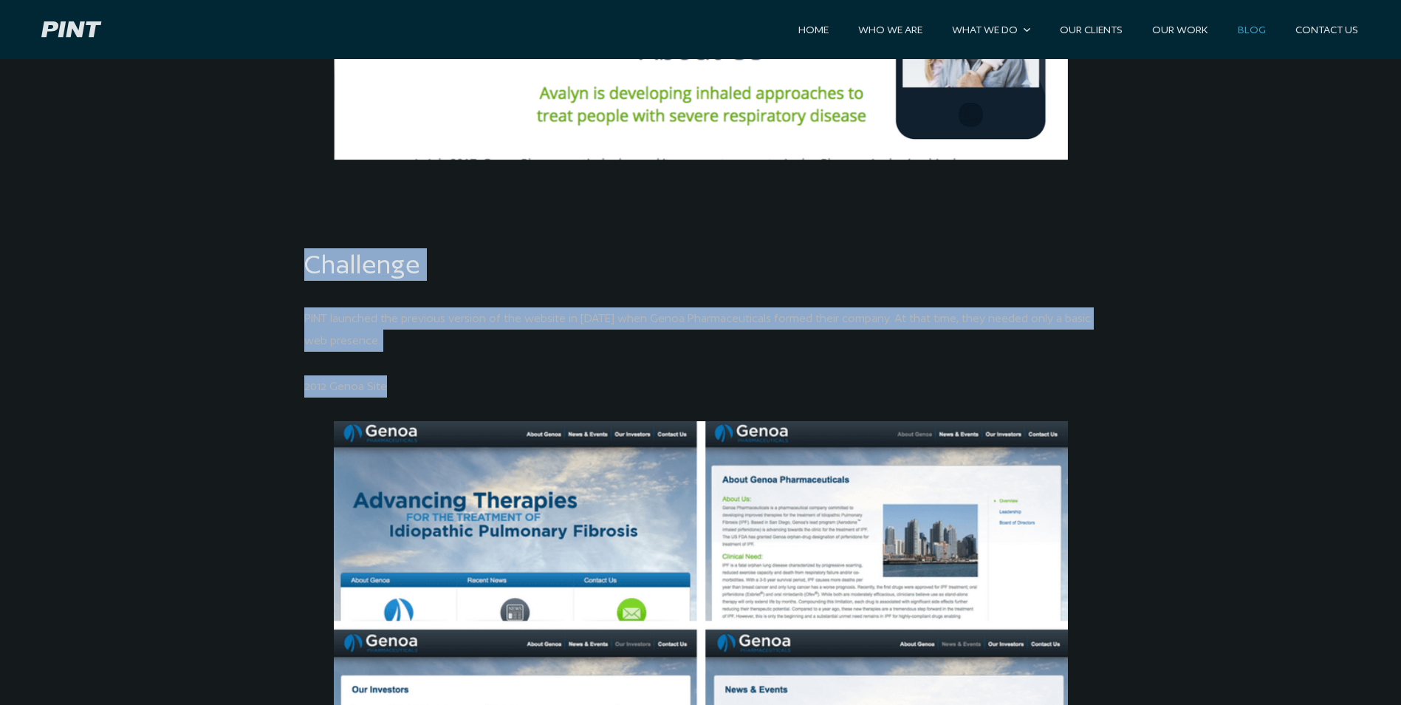
scroll to position [2142, 0]
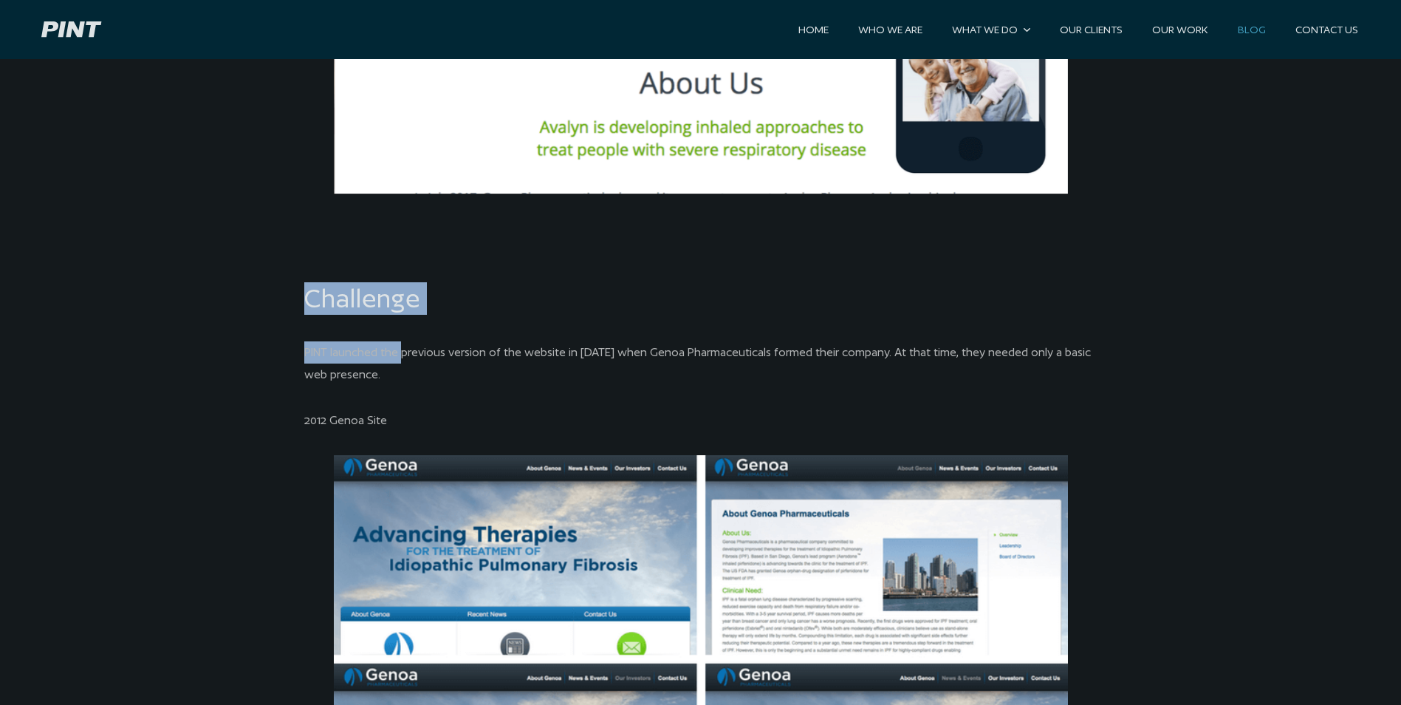
drag, startPoint x: 287, startPoint y: 276, endPoint x: 397, endPoint y: 361, distance: 139.5
drag, startPoint x: 397, startPoint y: 361, endPoint x: 398, endPoint y: 369, distance: 7.4
click at [403, 374] on p "PINT launched the previous version of the website in [DATE] when Genoa Pharmace…" at bounding box center [700, 363] width 793 height 44
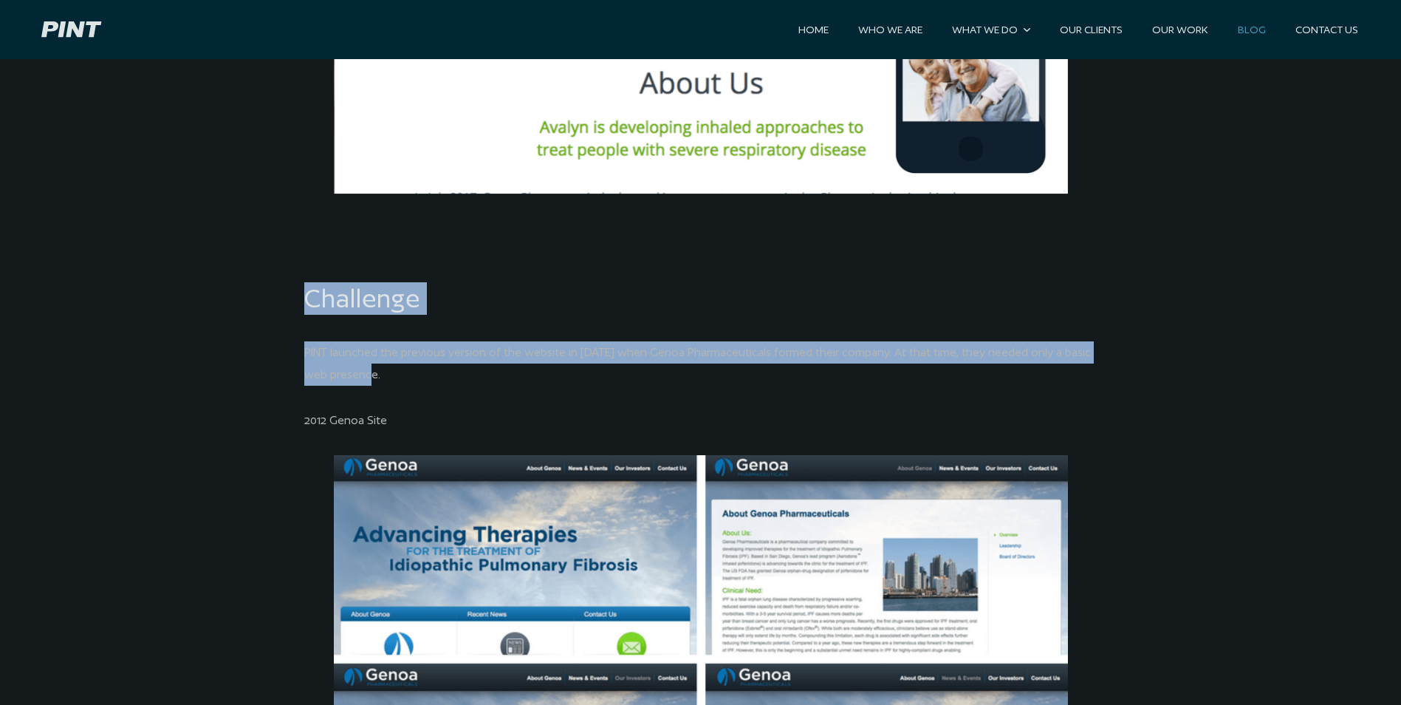
drag, startPoint x: 393, startPoint y: 367, endPoint x: 295, endPoint y: 285, distance: 127.4
copy pint-content-width "Challenge PINT launched the previous version of the website in [DATE] when Geno…"
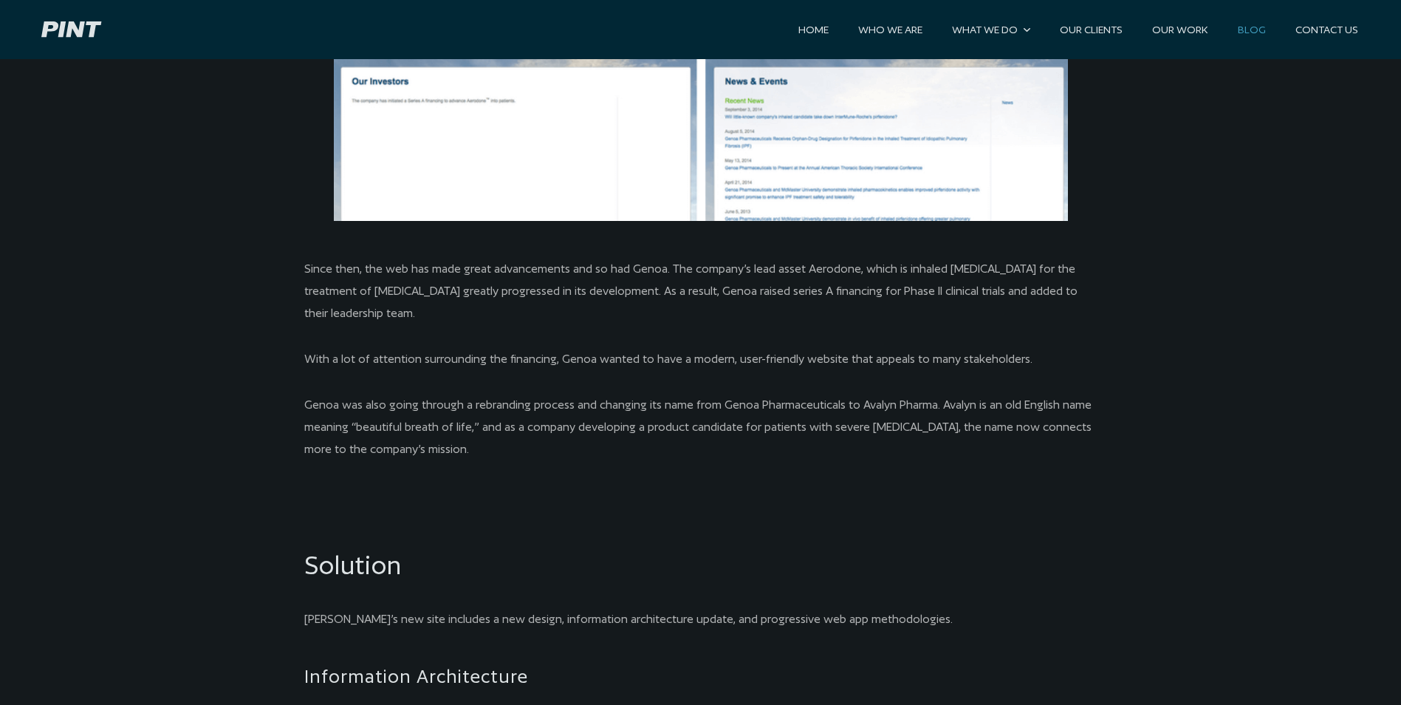
scroll to position [2881, 0]
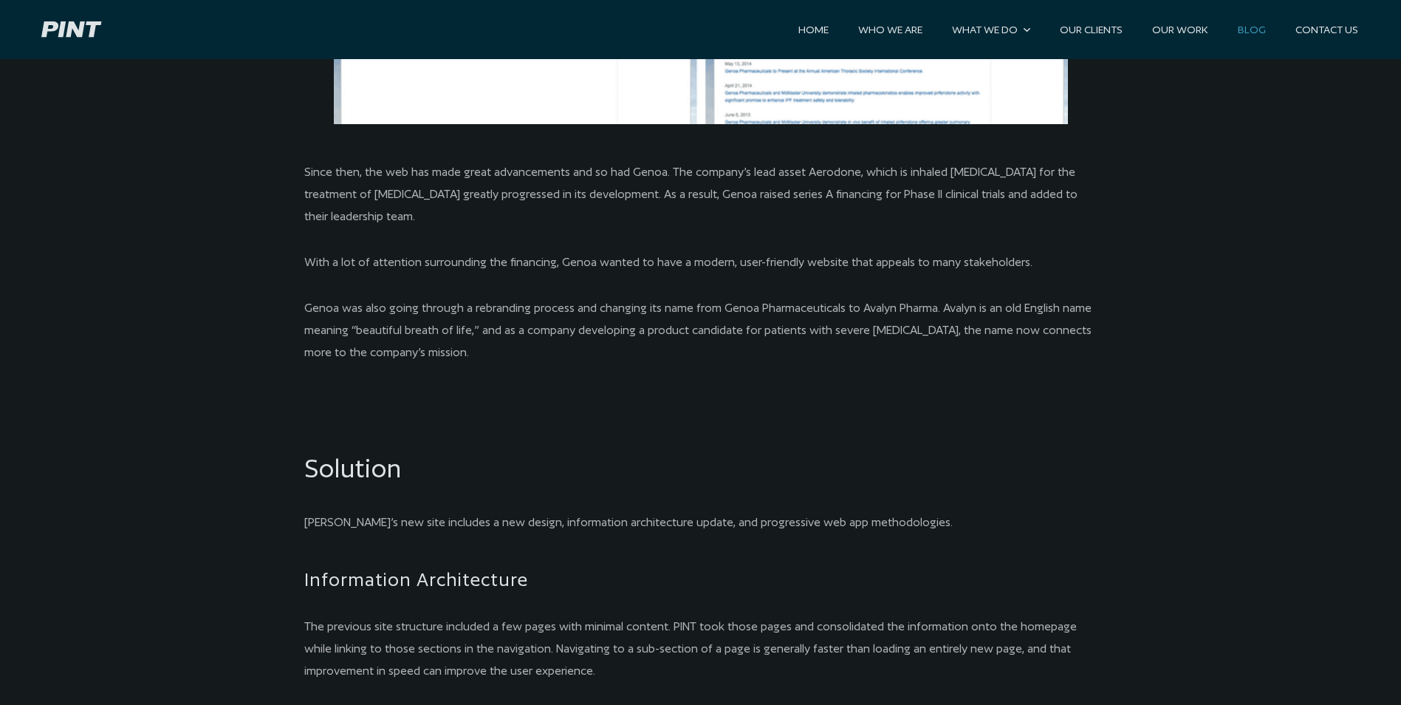
drag, startPoint x: 289, startPoint y: 174, endPoint x: 519, endPoint y: 364, distance: 298.5
click at [518, 346] on pint-content-width "Case Study: Avalyn Pharma Progressive Web App Avalyn Pharma is a biopharma comp…" at bounding box center [700, 560] width 849 height 4729
copy pint-content-width "Since then, the web has made great advancements and so had Genoa. The company’s…"
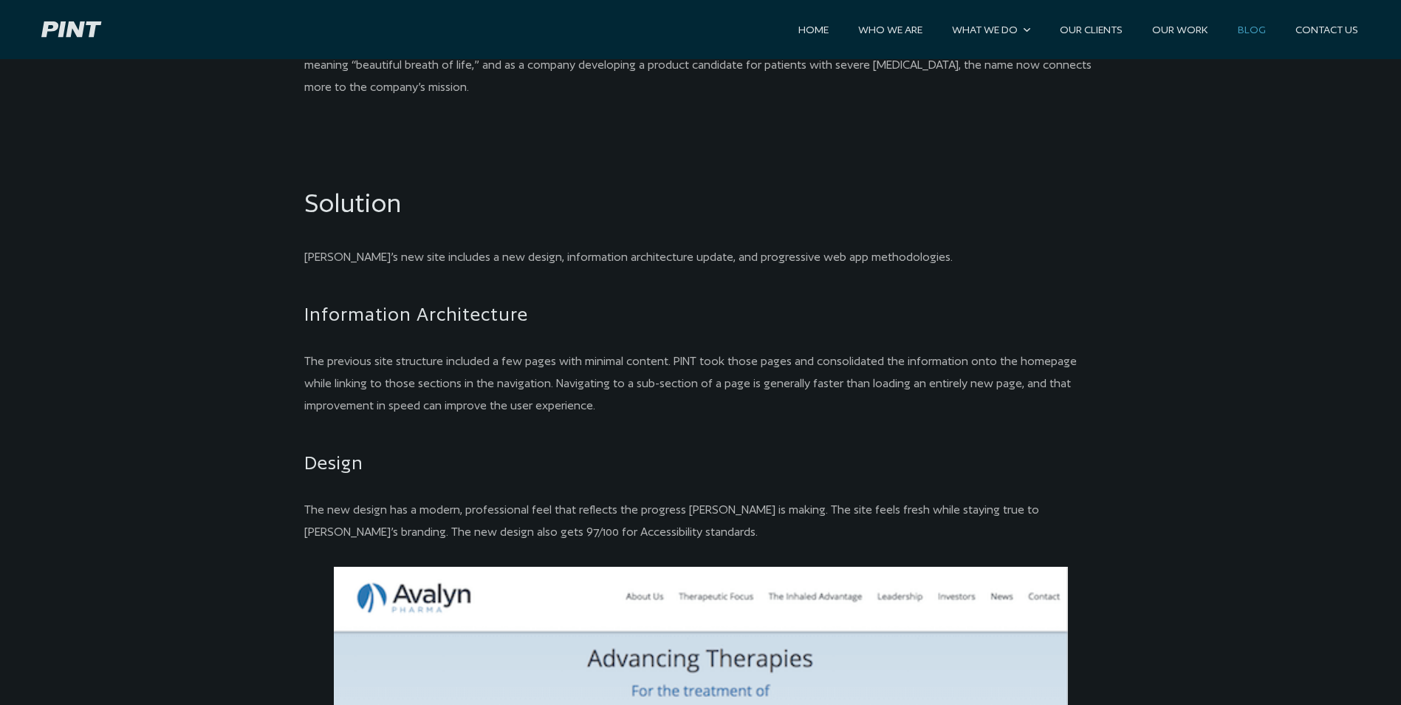
scroll to position [3176, 0]
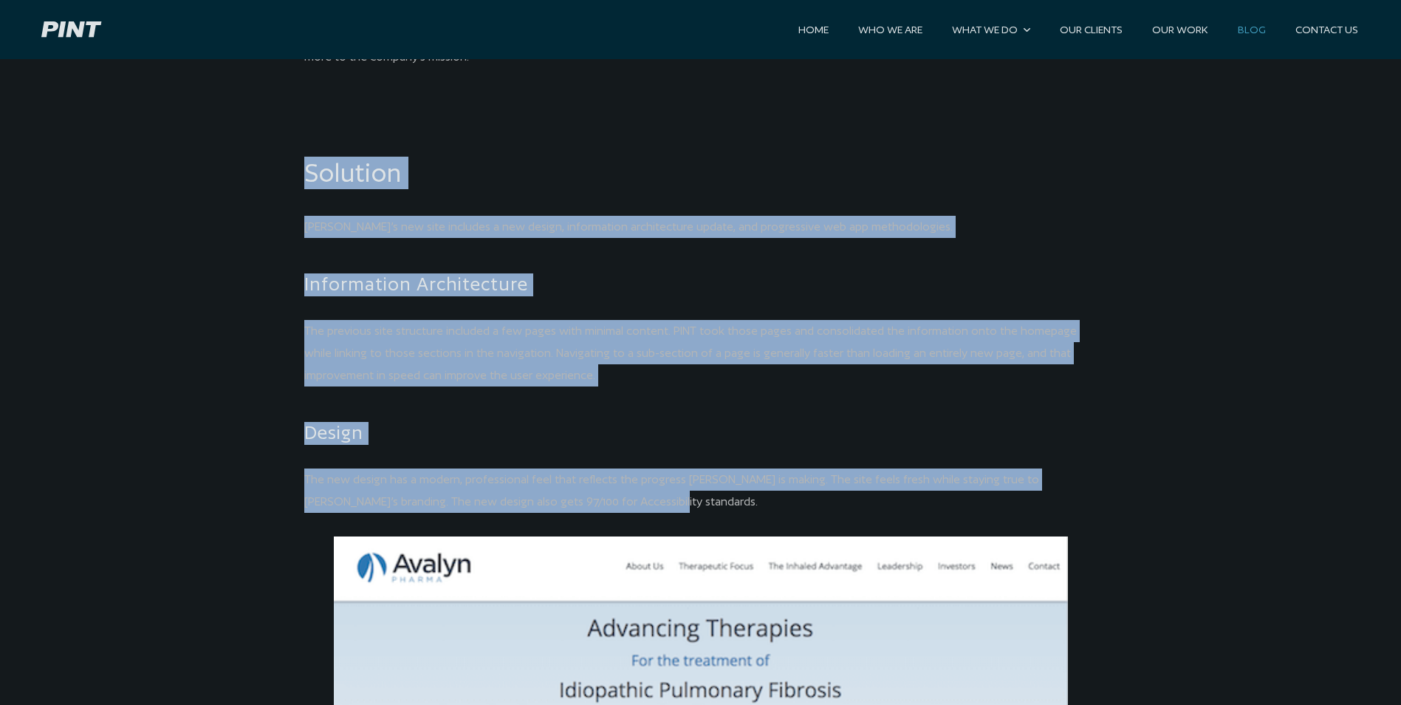
drag, startPoint x: 286, startPoint y: 162, endPoint x: 716, endPoint y: 498, distance: 546.2
click at [716, 498] on pint-content-width "Case Study: Avalyn Pharma Progressive Web App Avalyn Pharma is a biopharma comp…" at bounding box center [700, 264] width 849 height 4729
copy pint-content-width "Solution [PERSON_NAME]’s new site includes a new design, information architectu…"
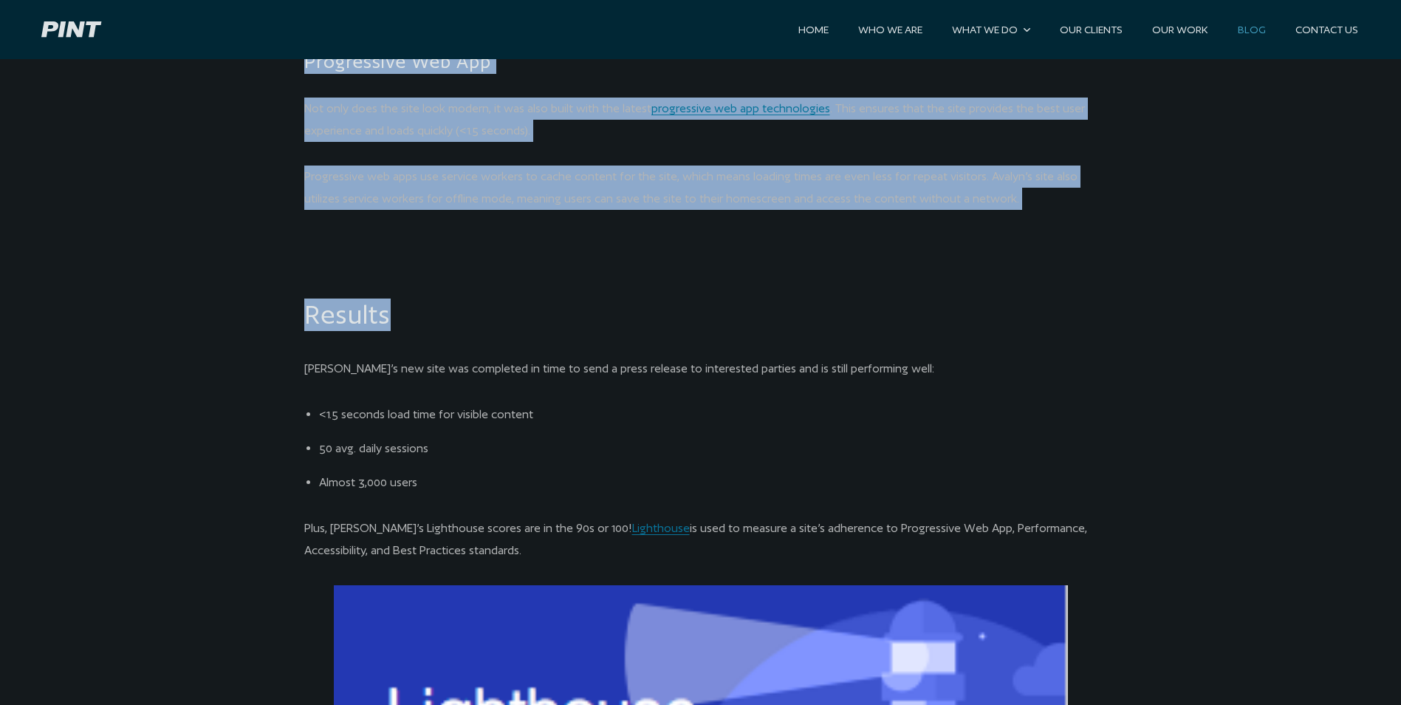
scroll to position [4358, 0]
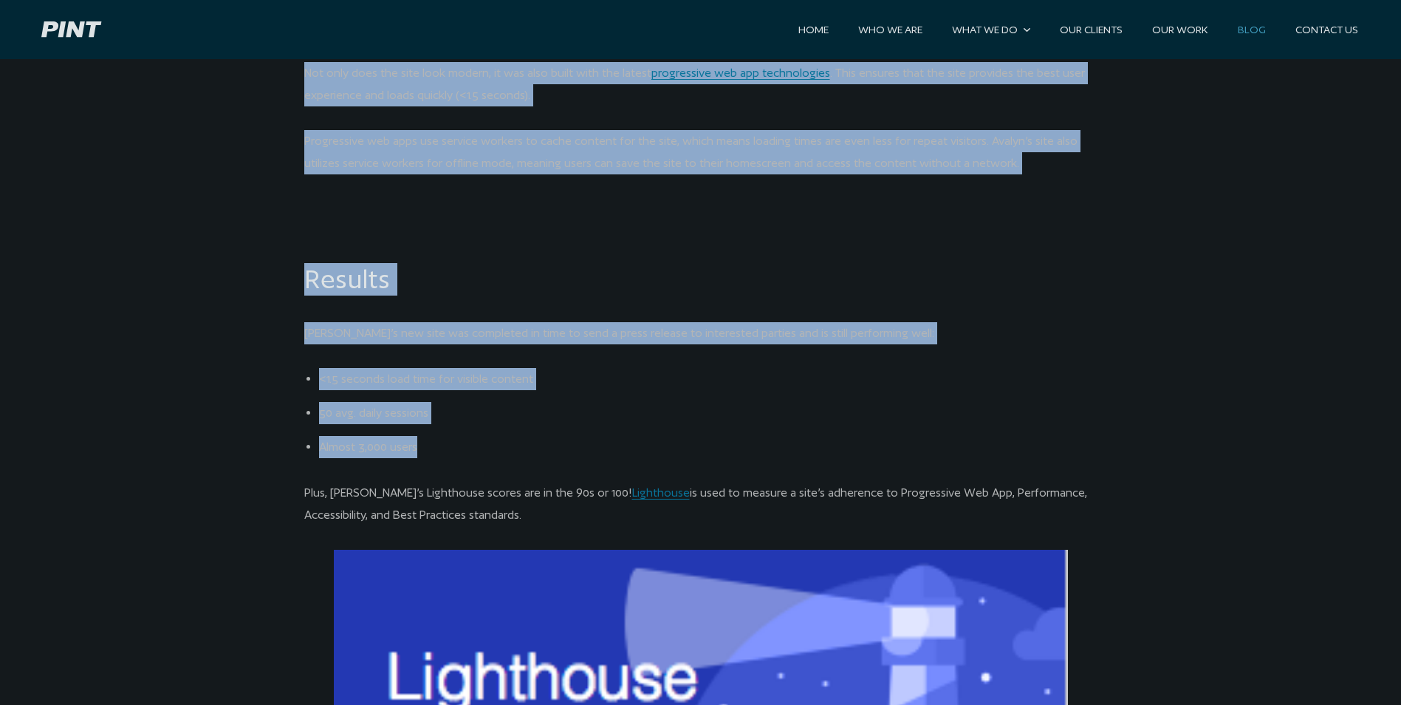
drag, startPoint x: 299, startPoint y: 171, endPoint x: 527, endPoint y: 430, distance: 344.9
copy pint-content-width "Progressive Web App Not only does the site look modern, it was also built with …"
